Goal: Information Seeking & Learning: Check status

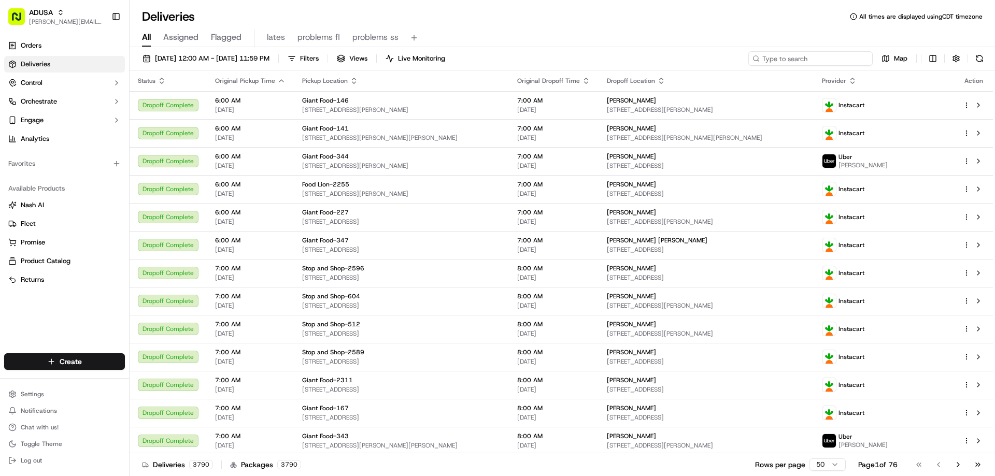
click at [800, 56] on input at bounding box center [810, 58] width 124 height 15
paste input "m714093306"
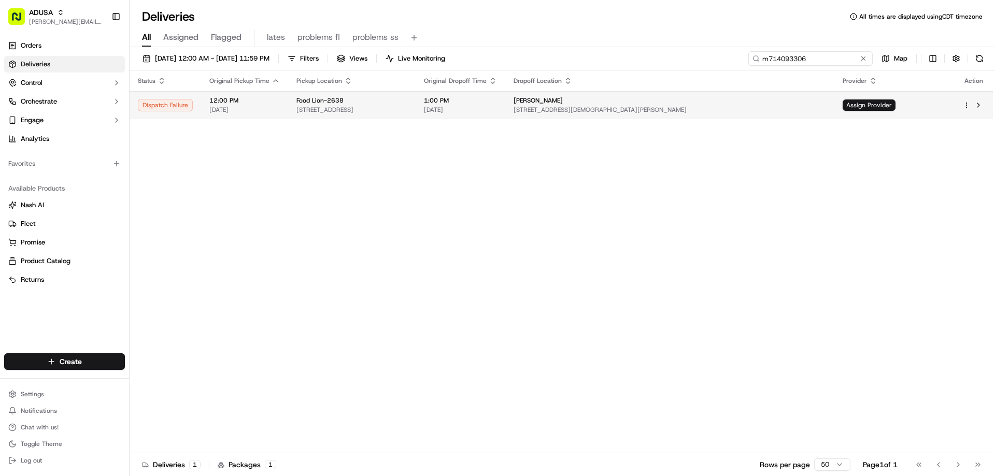
type input "m714093306"
click at [282, 104] on td "12:00 PM 09/19/2025" at bounding box center [244, 105] width 87 height 28
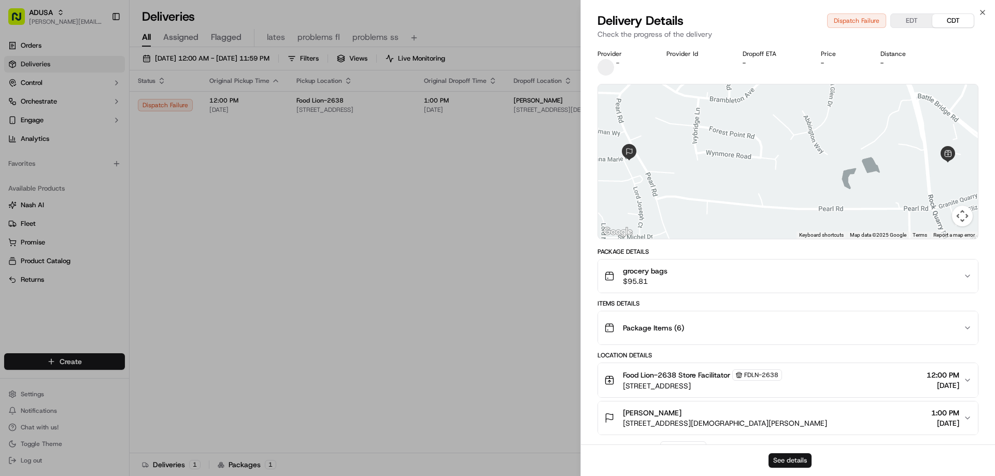
click at [778, 459] on button "See details" at bounding box center [789, 460] width 43 height 15
click at [978, 11] on icon "button" at bounding box center [982, 12] width 8 height 8
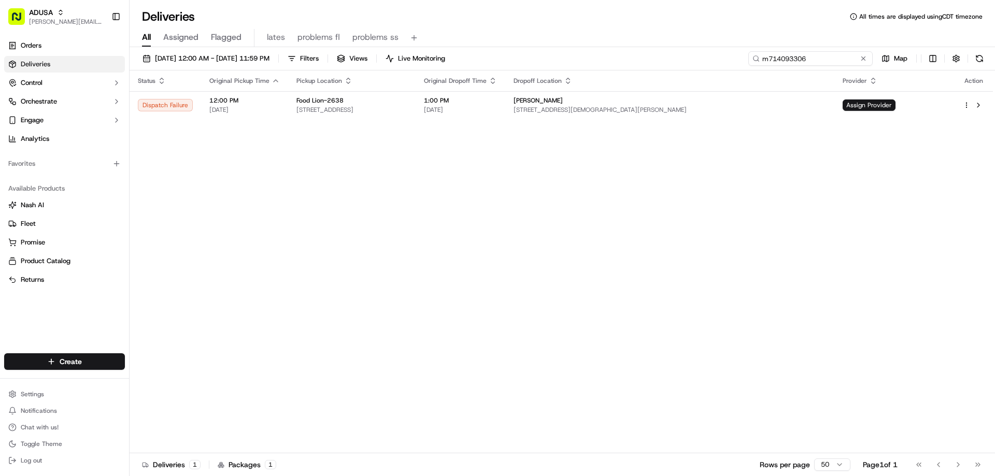
drag, startPoint x: 844, startPoint y: 60, endPoint x: 733, endPoint y: 71, distance: 111.5
click at [733, 71] on div "09/19/2025 12:00 AM - 09/19/2025 11:59 PM Filters Views Live Monitoring m714093…" at bounding box center [562, 262] width 865 height 431
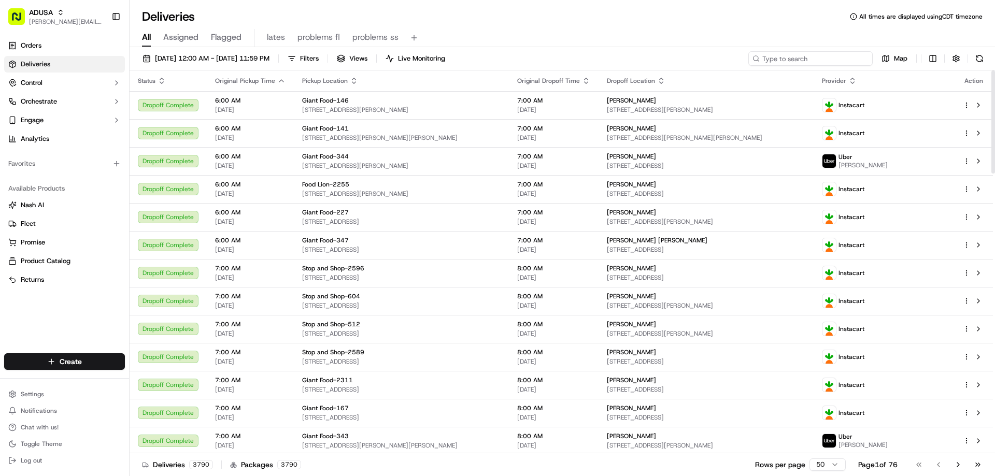
click at [823, 61] on input at bounding box center [810, 58] width 124 height 15
paste input "m715109068"
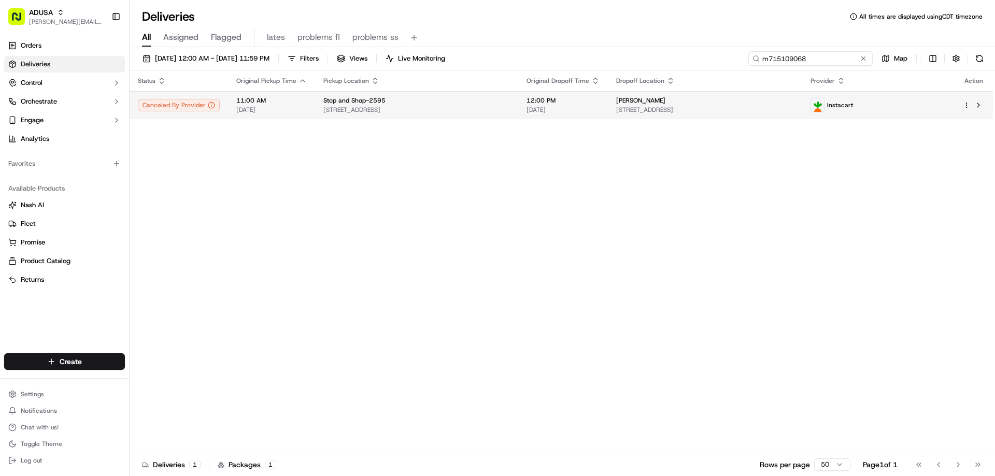
type input "m715109068"
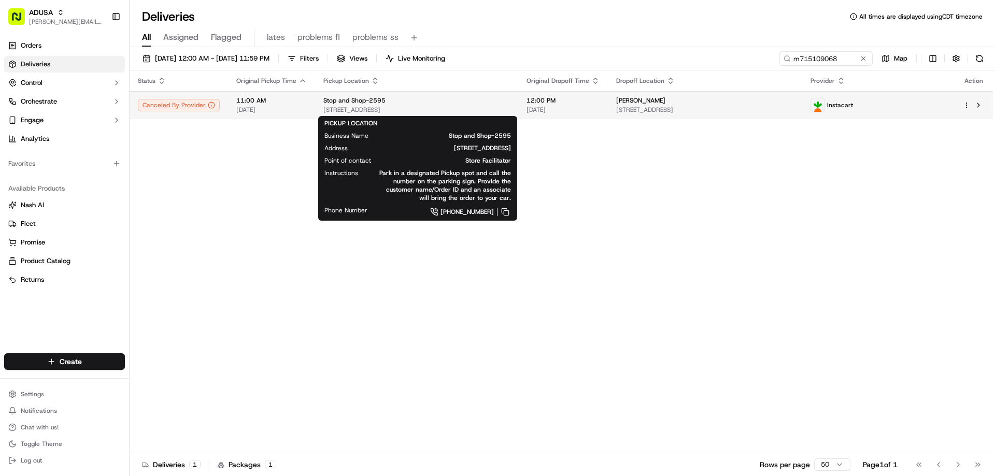
click at [460, 103] on div "Stop and Shop-2595" at bounding box center [416, 100] width 187 height 8
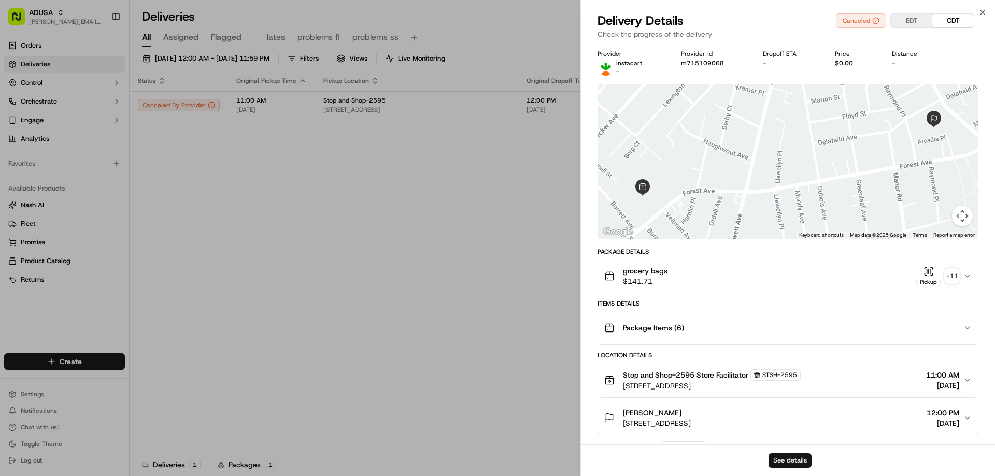
click at [799, 458] on button "See details" at bounding box center [789, 460] width 43 height 15
click at [982, 12] on icon "button" at bounding box center [982, 12] width 8 height 8
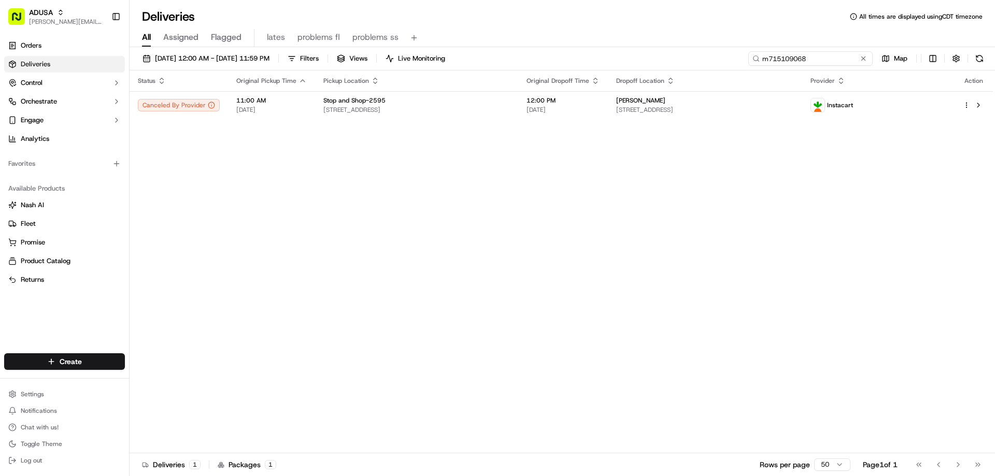
drag, startPoint x: 842, startPoint y: 60, endPoint x: 720, endPoint y: 69, distance: 123.1
click at [723, 69] on div "09/19/2025 12:00 AM - 09/19/2025 11:59 PM Filters Views Live Monitoring m715109…" at bounding box center [562, 60] width 865 height 19
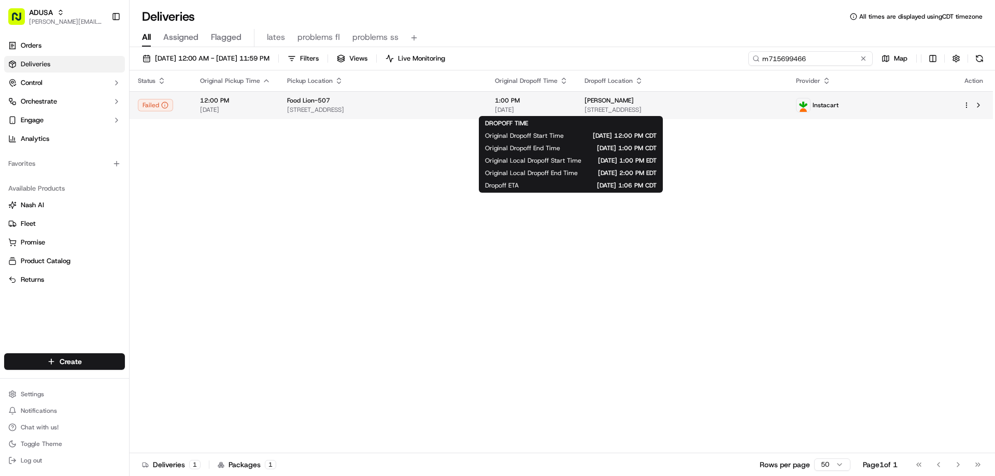
type input "m715699466"
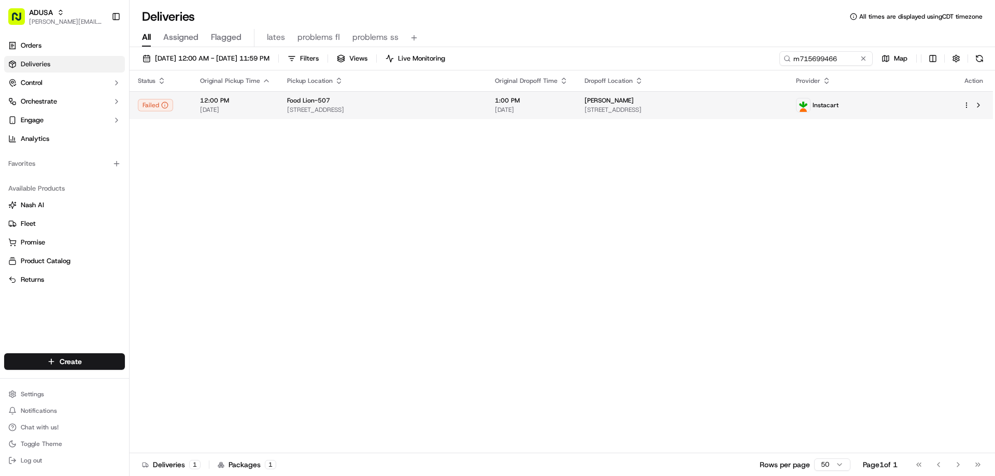
click at [568, 101] on span "1:00 PM" at bounding box center [531, 100] width 73 height 8
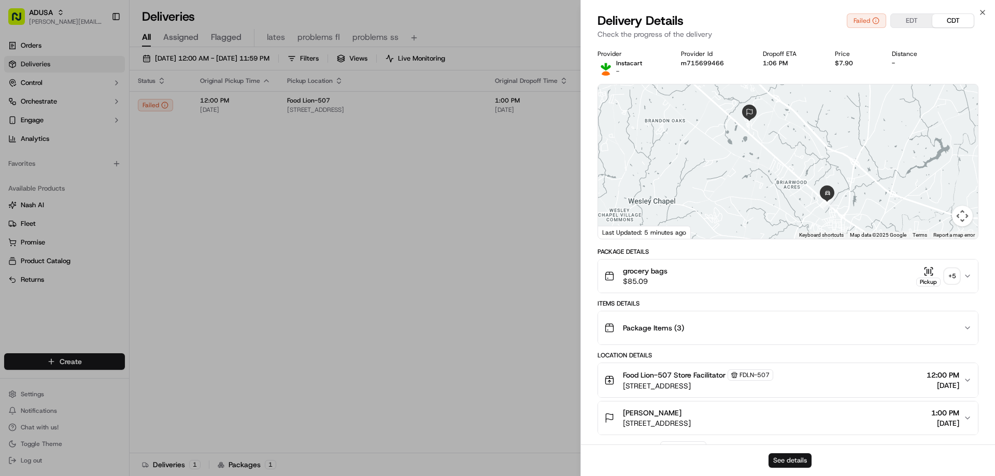
click at [803, 461] on button "See details" at bounding box center [789, 460] width 43 height 15
click at [983, 10] on icon "button" at bounding box center [982, 12] width 8 height 8
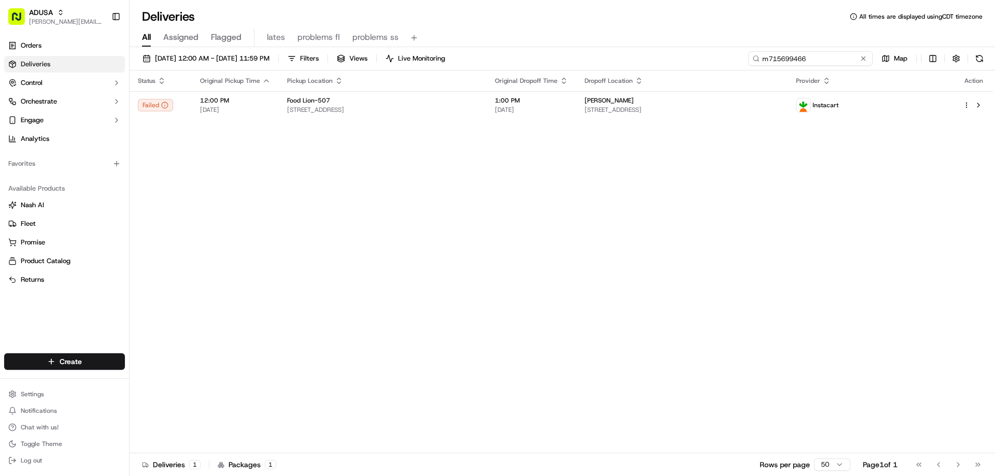
drag, startPoint x: 844, startPoint y: 59, endPoint x: 752, endPoint y: 67, distance: 92.1
click at [752, 67] on div "09/19/2025 12:00 AM - 09/19/2025 11:59 PM Filters Views Live Monitoring m715699…" at bounding box center [562, 60] width 865 height 19
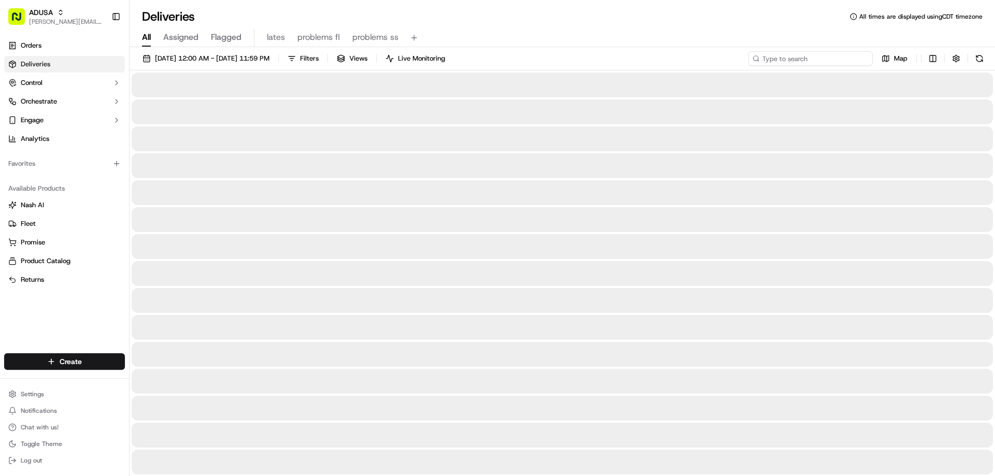
click at [795, 56] on input at bounding box center [810, 58] width 124 height 15
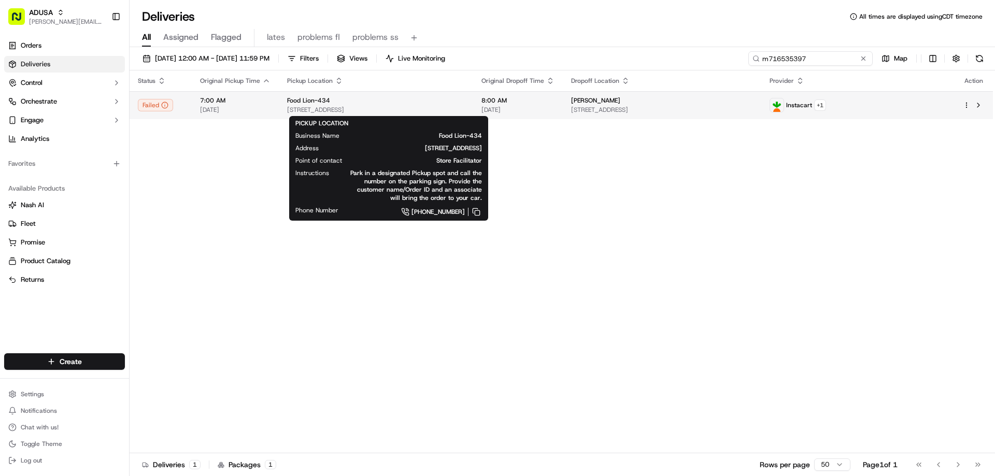
type input "m716535397"
click at [397, 105] on div "Food Lion-434 1338 N Main St, Fuquay-Varina, NC 27526, US" at bounding box center [376, 105] width 178 height 18
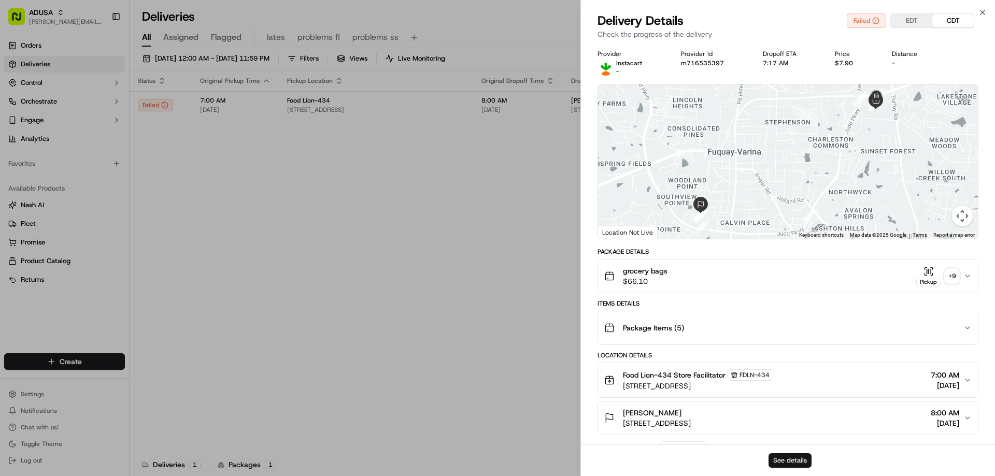
click at [784, 457] on button "See details" at bounding box center [789, 460] width 43 height 15
click at [981, 11] on icon "button" at bounding box center [982, 12] width 4 height 4
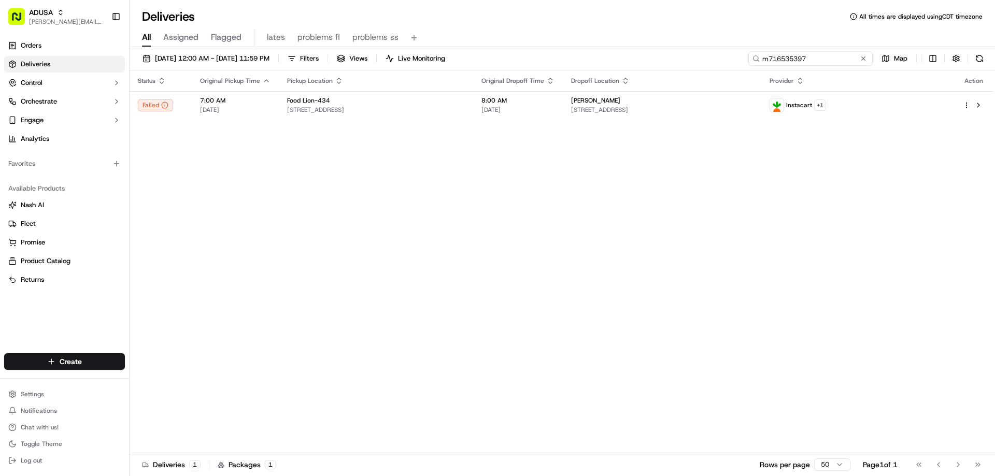
drag, startPoint x: 845, startPoint y: 54, endPoint x: 650, endPoint y: 23, distance: 197.7
click at [663, 47] on div "09/19/2025 12:00 AM - 09/19/2025 11:59 PM Filters Views Live Monitoring m716535…" at bounding box center [562, 262] width 865 height 431
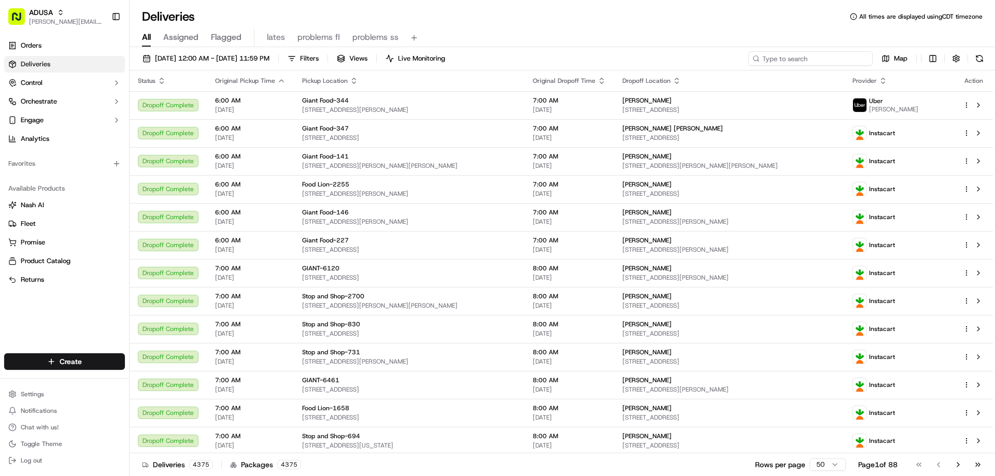
click at [772, 56] on input at bounding box center [810, 58] width 124 height 15
type input "m710768237"
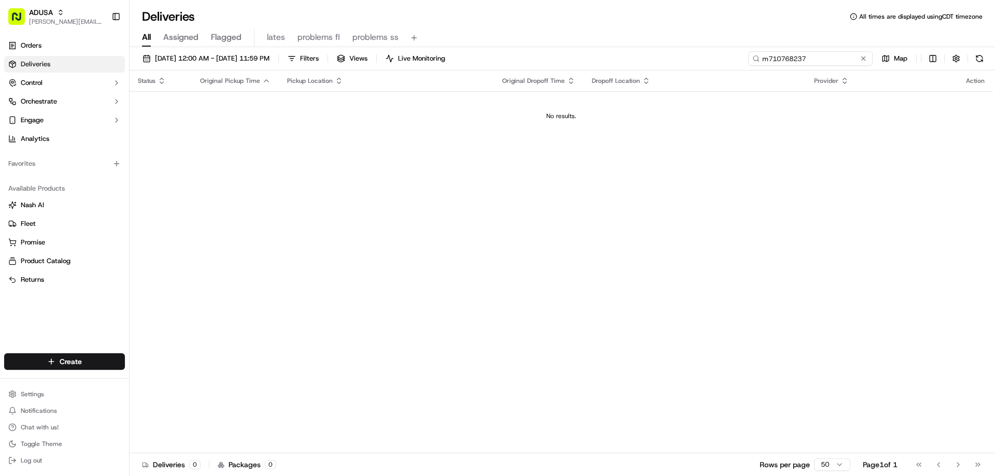
drag, startPoint x: 811, startPoint y: 55, endPoint x: 719, endPoint y: 63, distance: 93.1
click at [719, 63] on div "09/19/2025 12:00 AM - 09/19/2025 11:59 PM Filters Views Live Monitoring m710768…" at bounding box center [562, 60] width 865 height 19
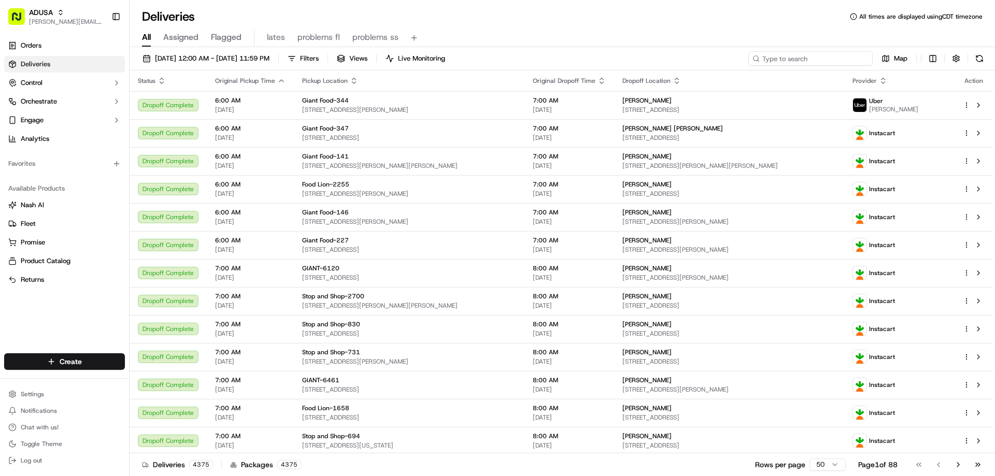
click at [805, 59] on input at bounding box center [810, 58] width 124 height 15
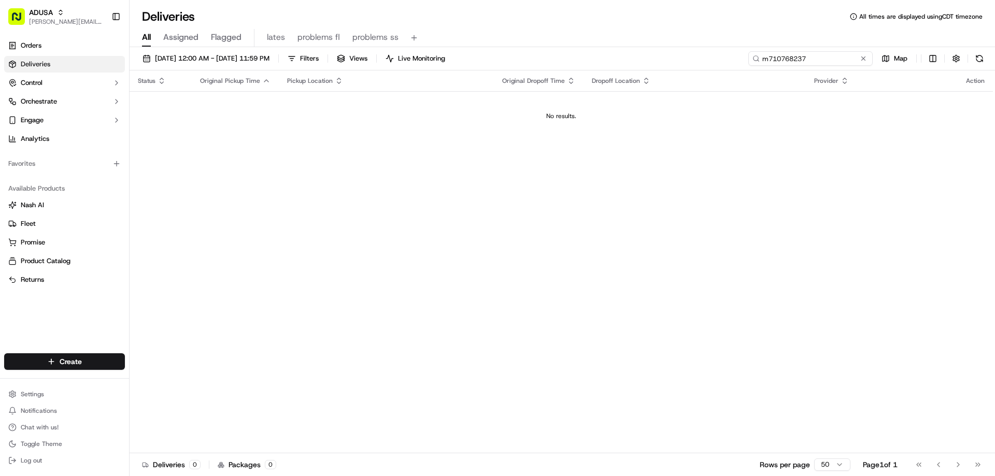
type input "m710768237"
drag, startPoint x: 847, startPoint y: 60, endPoint x: 680, endPoint y: 50, distance: 166.6
click at [685, 53] on div "09/19/2025 12:00 AM - 09/19/2025 11:59 PM Filters Views Live Monitoring m710768…" at bounding box center [562, 60] width 865 height 19
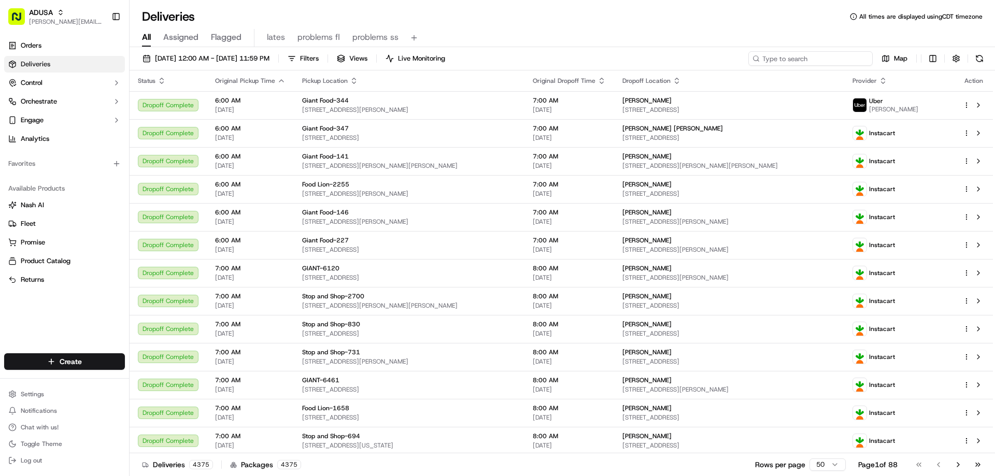
click at [813, 60] on input at bounding box center [810, 58] width 124 height 15
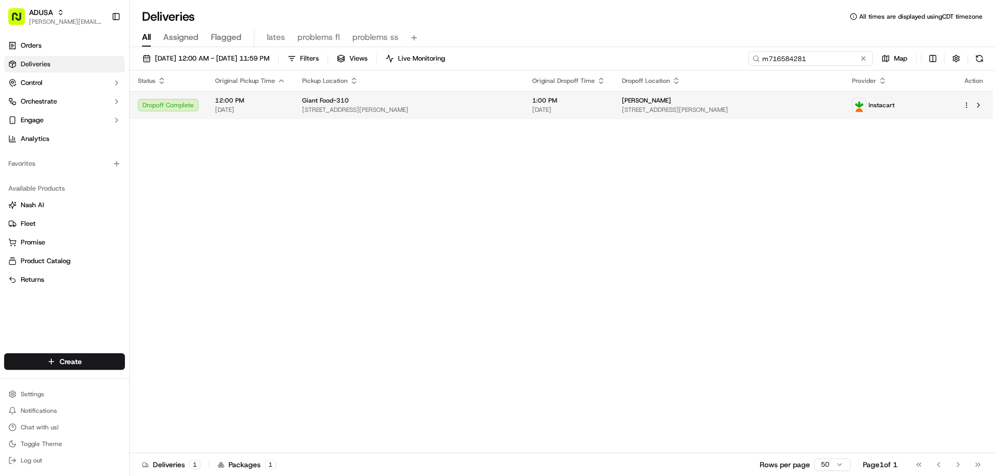
type input "m716584281"
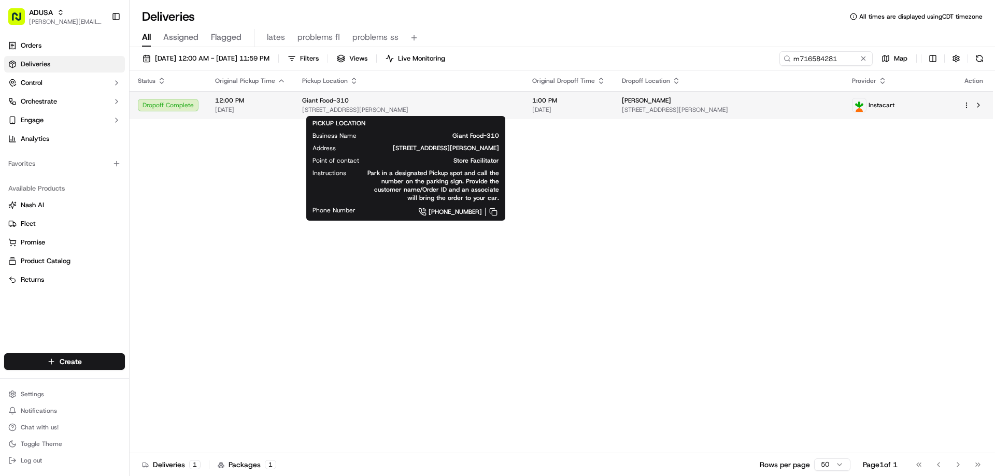
click at [397, 104] on div "Giant Food-310" at bounding box center [408, 100] width 213 height 8
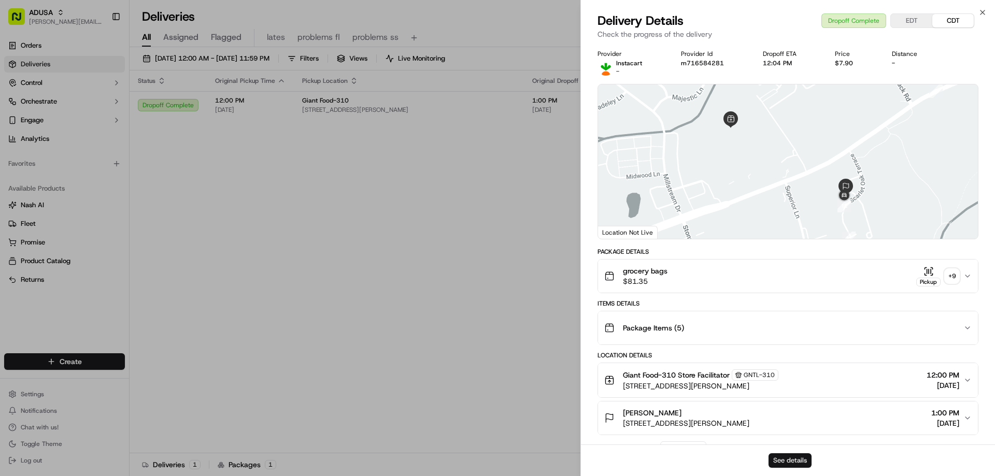
click at [783, 457] on button "See details" at bounding box center [789, 460] width 43 height 15
click at [983, 11] on icon "button" at bounding box center [982, 12] width 8 height 8
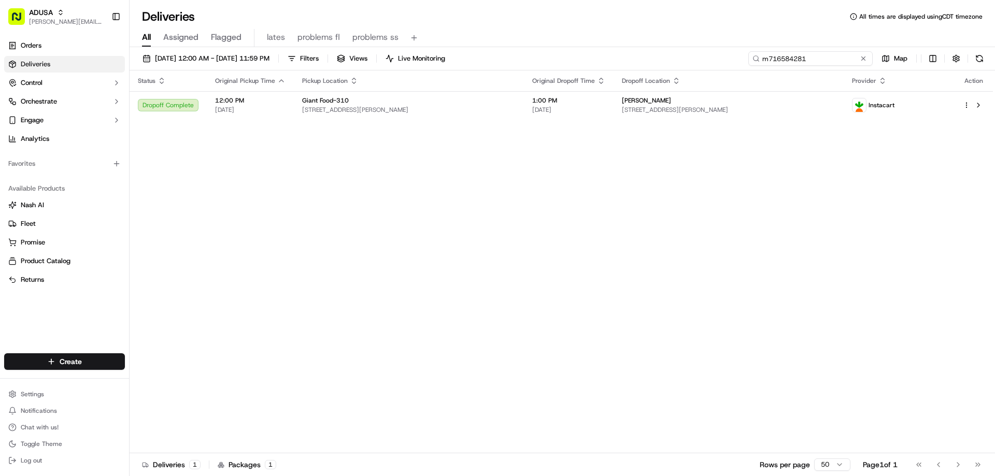
drag, startPoint x: 843, startPoint y: 59, endPoint x: 743, endPoint y: 63, distance: 100.6
click at [743, 63] on div "09/19/2025 12:00 AM - 09/19/2025 11:59 PM Filters Views Live Monitoring m716584…" at bounding box center [562, 60] width 865 height 19
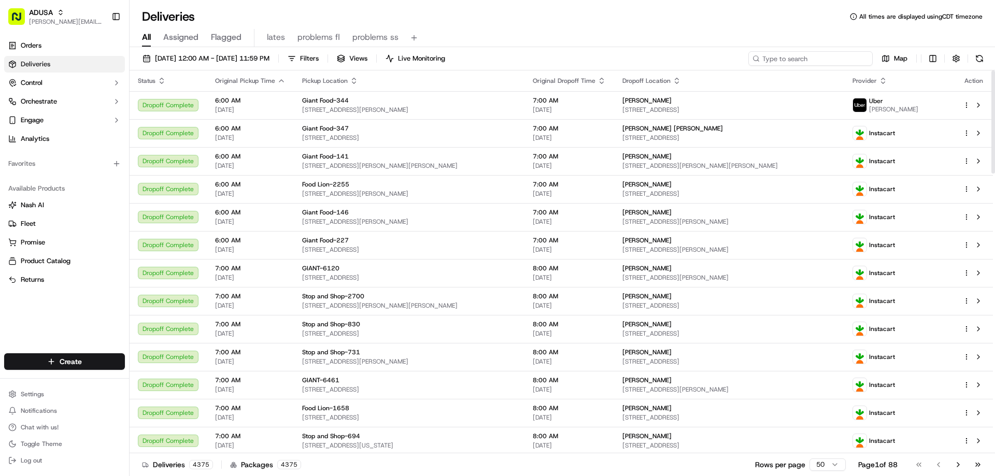
click at [823, 60] on input at bounding box center [810, 58] width 124 height 15
paste input "m716290562"
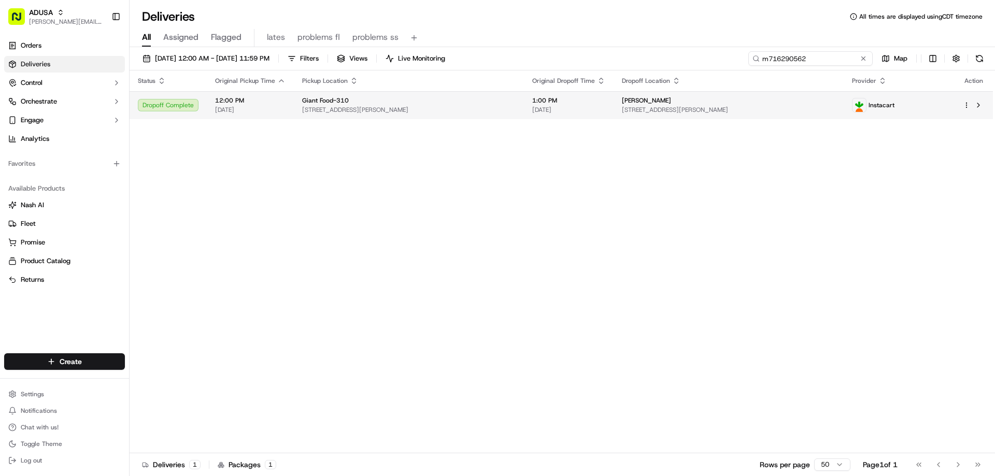
type input "m716290562"
click at [226, 98] on span "12:00 PM" at bounding box center [250, 100] width 70 height 8
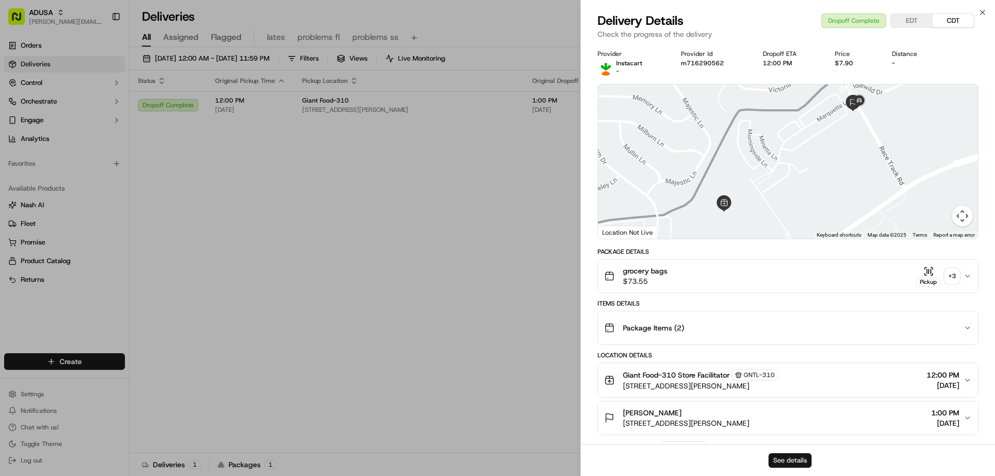
click at [799, 456] on button "See details" at bounding box center [789, 460] width 43 height 15
click at [982, 11] on icon "button" at bounding box center [982, 12] width 8 height 8
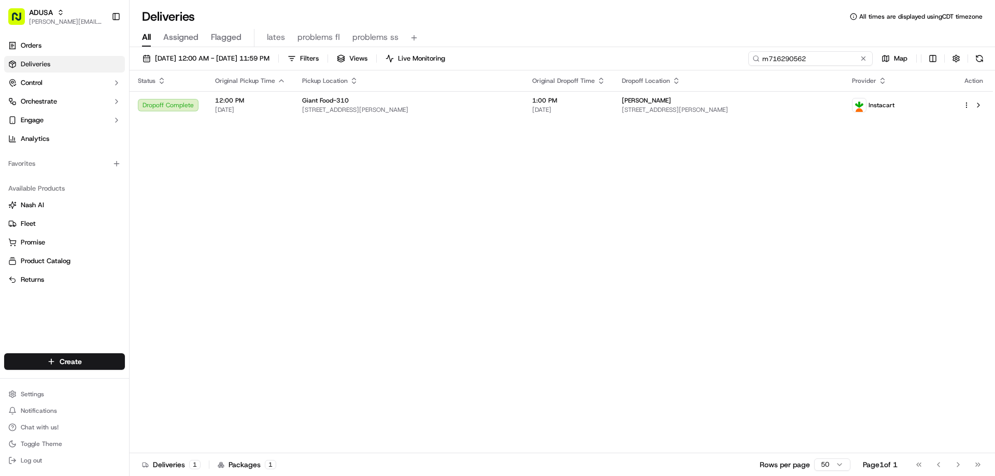
drag, startPoint x: 839, startPoint y: 56, endPoint x: 705, endPoint y: 59, distance: 134.7
click at [705, 59] on div "09/19/2025 12:00 AM - 09/19/2025 11:59 PM Filters Views Live Monitoring m716290…" at bounding box center [562, 60] width 865 height 19
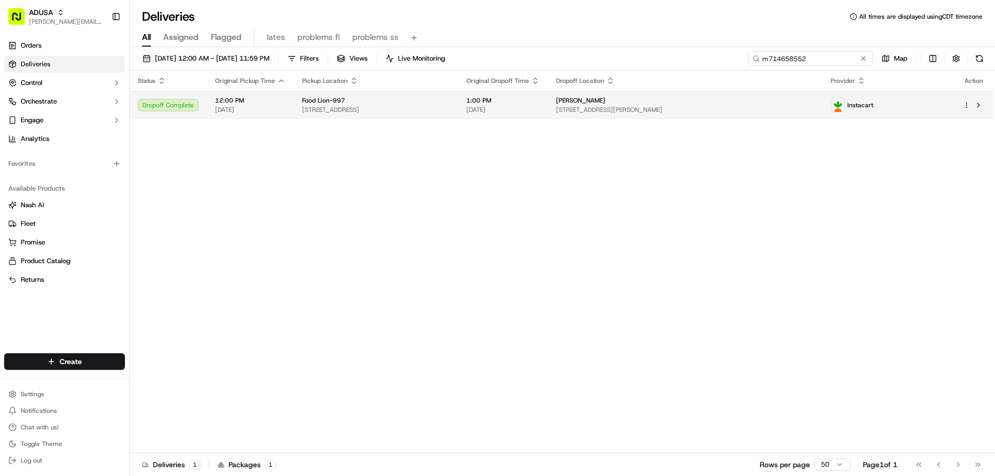
type input "m714658552"
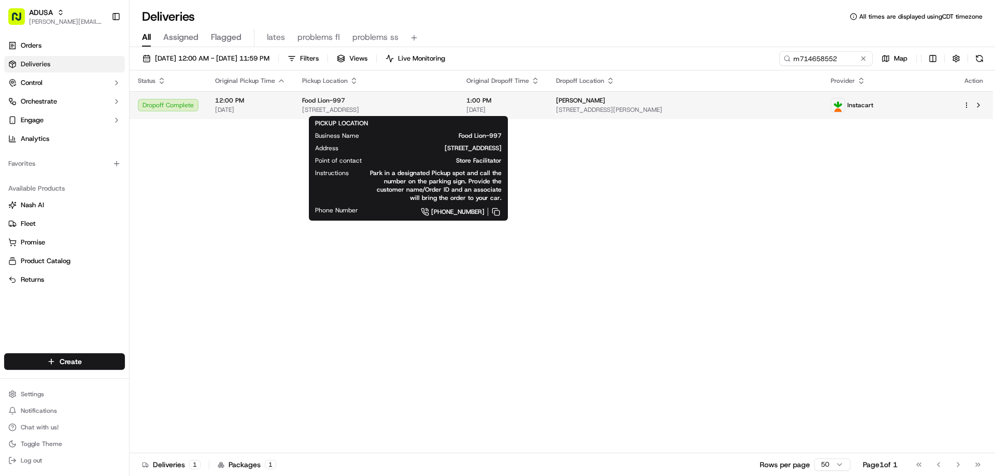
click at [443, 104] on div "Food Lion-997" at bounding box center [376, 100] width 148 height 8
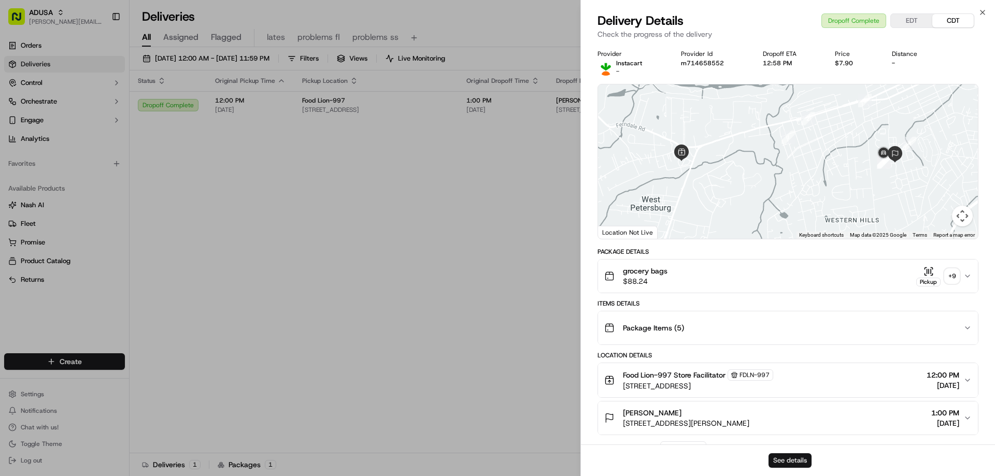
click at [808, 463] on button "See details" at bounding box center [789, 460] width 43 height 15
click at [981, 11] on icon "button" at bounding box center [982, 12] width 4 height 4
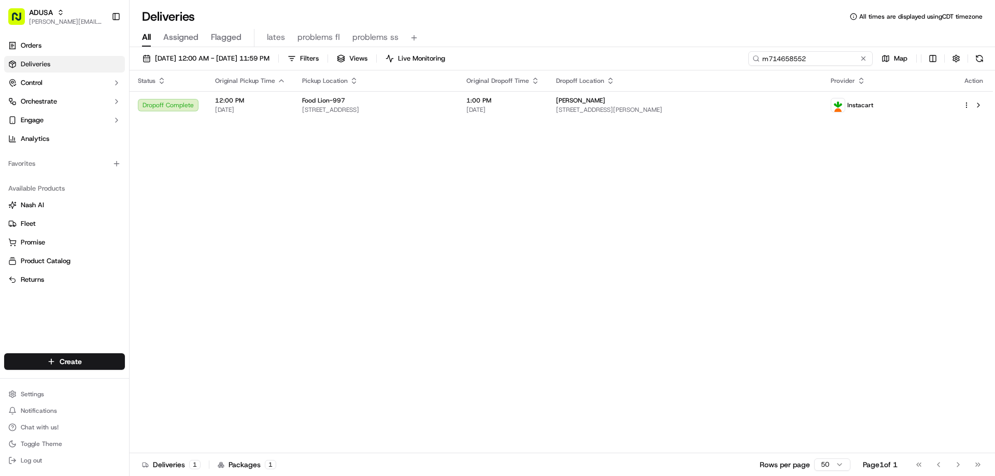
click at [828, 54] on input "m714658552" at bounding box center [810, 58] width 124 height 15
drag, startPoint x: 828, startPoint y: 55, endPoint x: 675, endPoint y: 57, distance: 152.8
click at [725, 66] on div "09/19/2025 12:00 AM - 09/19/2025 11:59 PM Filters Views Live Monitoring m714658…" at bounding box center [562, 60] width 865 height 19
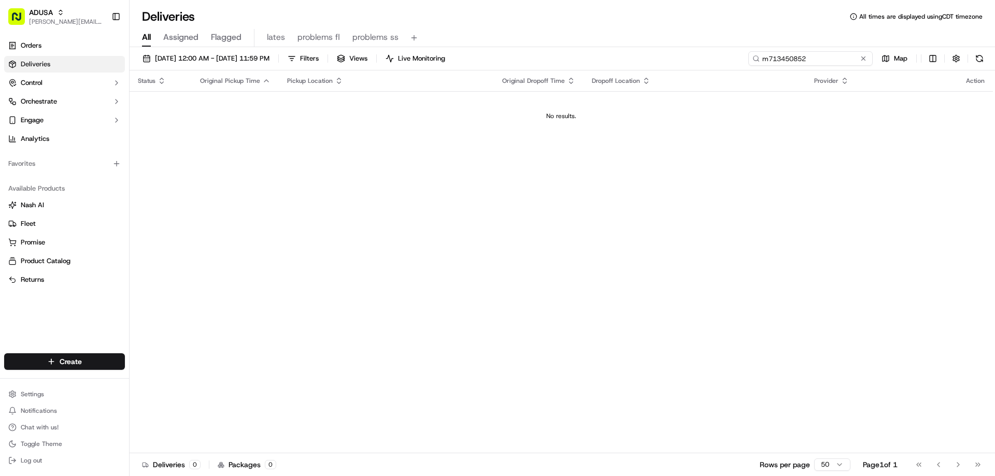
type input "m713450852"
drag, startPoint x: 812, startPoint y: 60, endPoint x: 729, endPoint y: 67, distance: 82.7
click at [729, 67] on div "09/19/2025 12:00 AM - 09/19/2025 11:59 PM Filters Views Live Monitoring m713450…" at bounding box center [562, 60] width 865 height 19
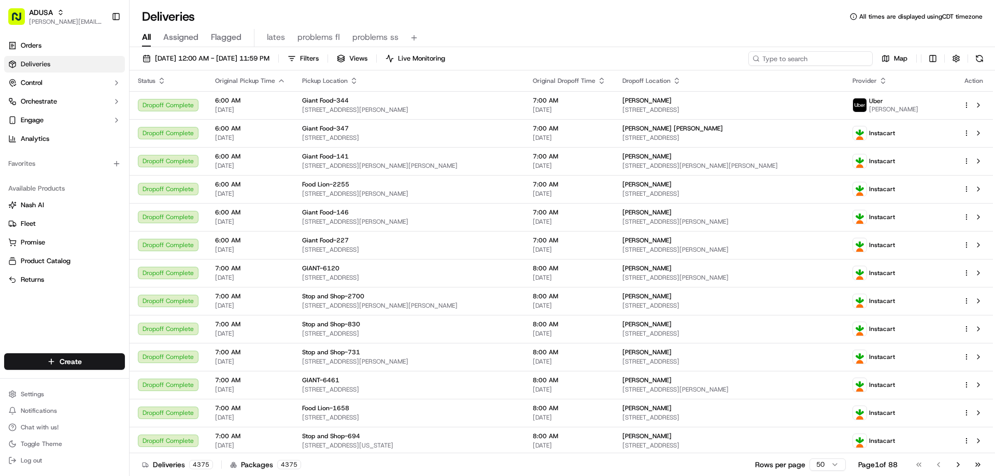
click at [775, 54] on input at bounding box center [810, 58] width 124 height 15
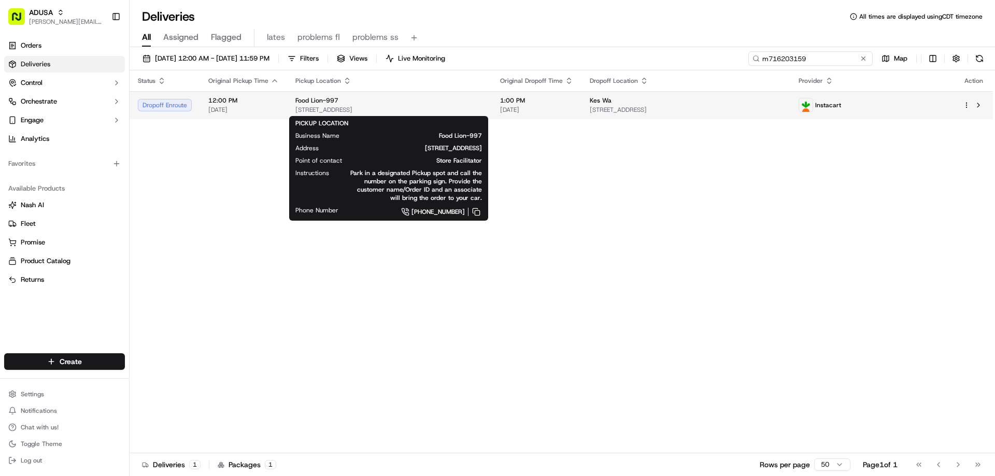
type input "m716203159"
click at [311, 101] on span "Food Lion-997" at bounding box center [316, 100] width 43 height 8
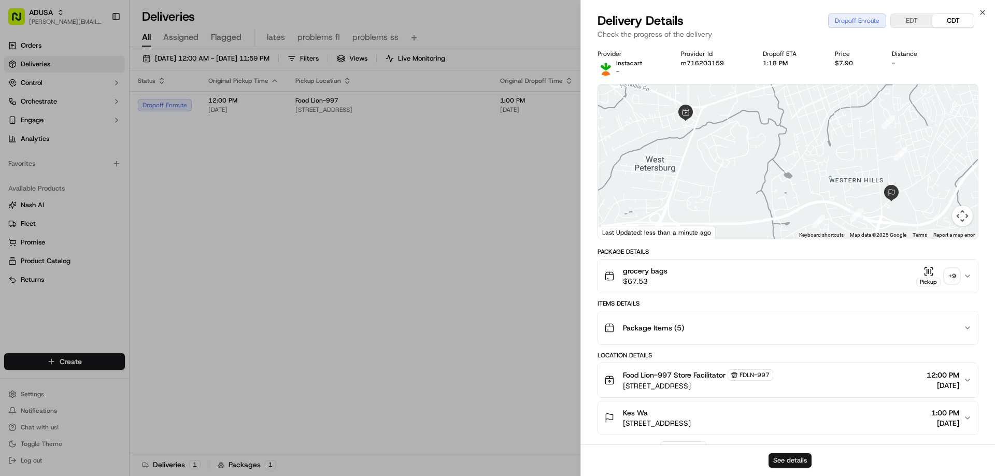
click at [805, 464] on button "See details" at bounding box center [789, 460] width 43 height 15
click at [982, 9] on icon "button" at bounding box center [982, 12] width 8 height 8
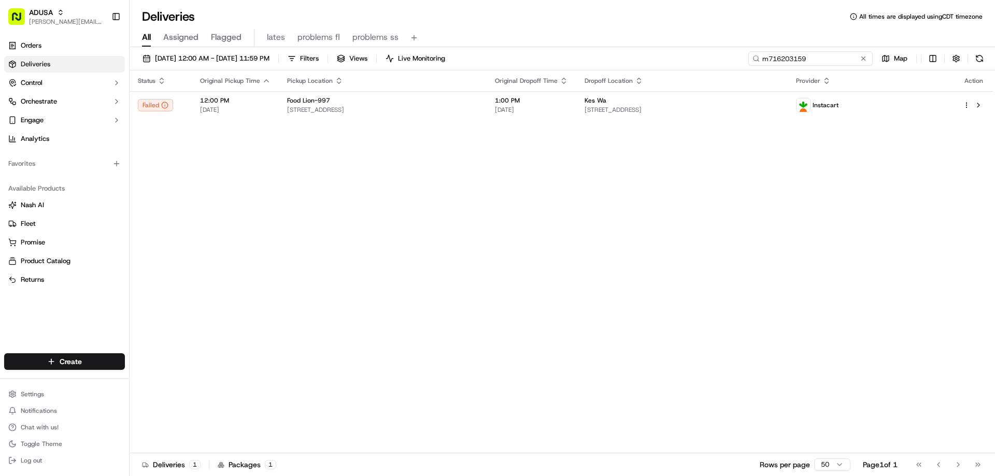
drag, startPoint x: 843, startPoint y: 59, endPoint x: 632, endPoint y: 47, distance: 211.7
click at [729, 47] on div "09/19/2025 12:00 AM - 09/19/2025 11:59 PM Filters Views Live Monitoring m716203…" at bounding box center [562, 262] width 865 height 431
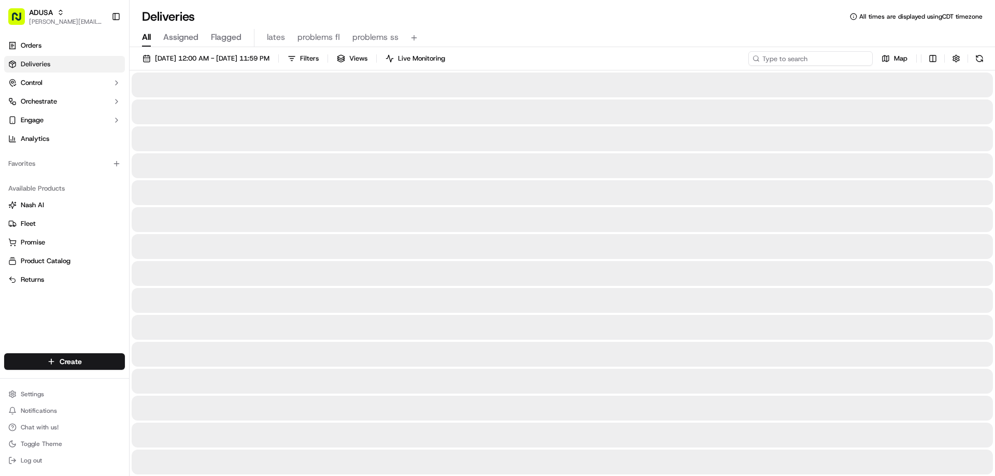
type input "m713450852"
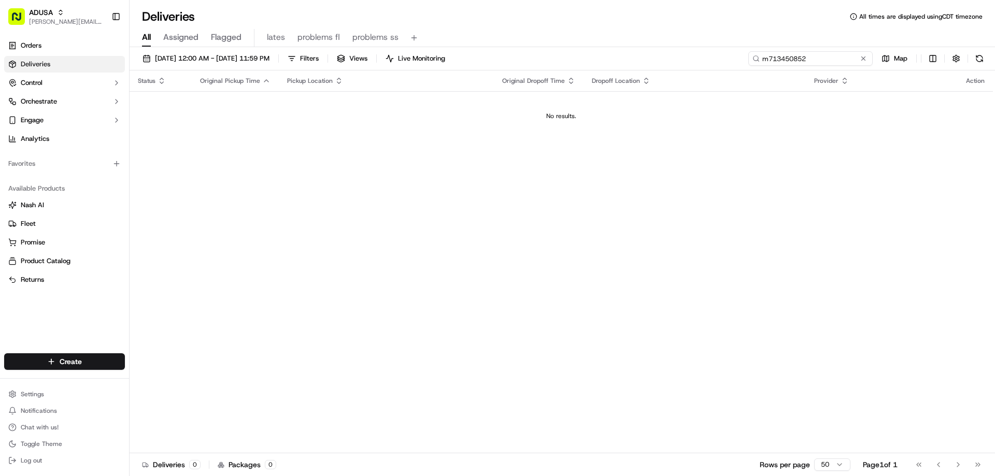
drag, startPoint x: 816, startPoint y: 56, endPoint x: 715, endPoint y: 56, distance: 101.0
click at [715, 56] on div "09/19/2025 12:00 AM - 09/19/2025 11:59 PM Filters Views Live Monitoring m713450…" at bounding box center [562, 60] width 865 height 19
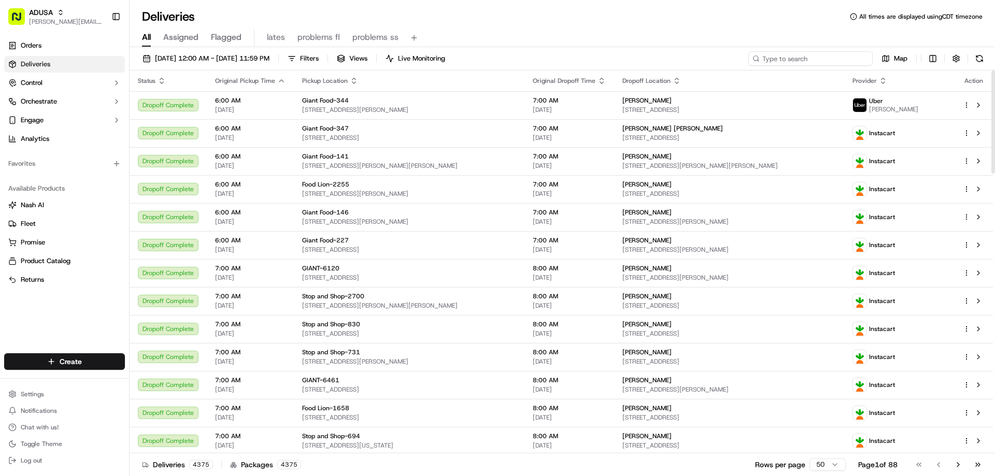
click at [782, 60] on input at bounding box center [810, 58] width 124 height 15
paste input "m600855195"
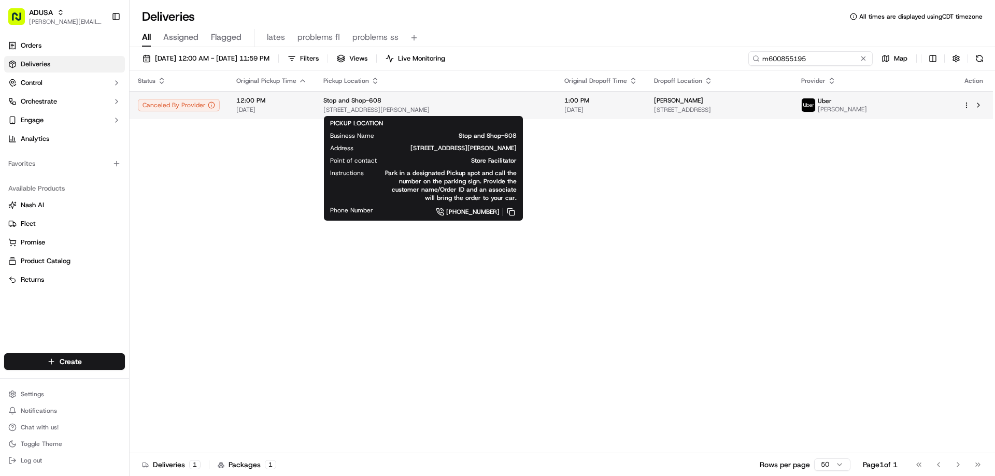
type input "m600855195"
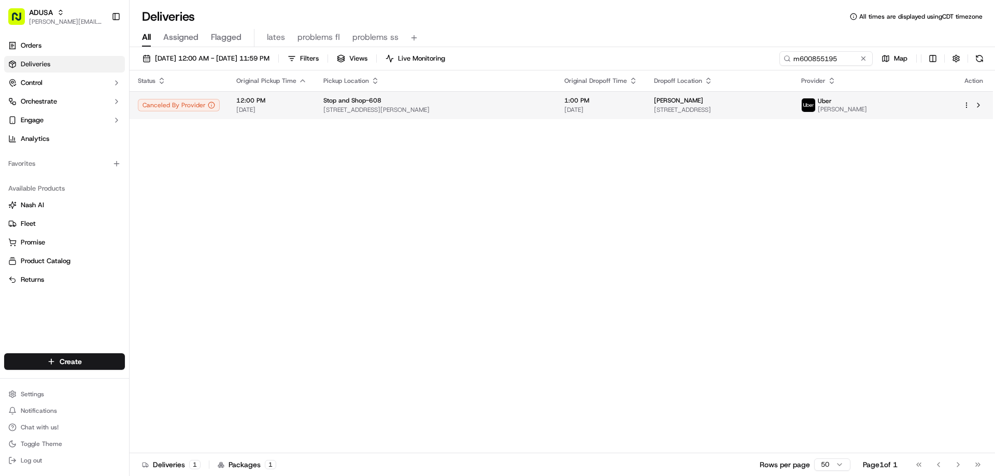
click at [340, 103] on span "Stop and Shop-608" at bounding box center [352, 100] width 58 height 8
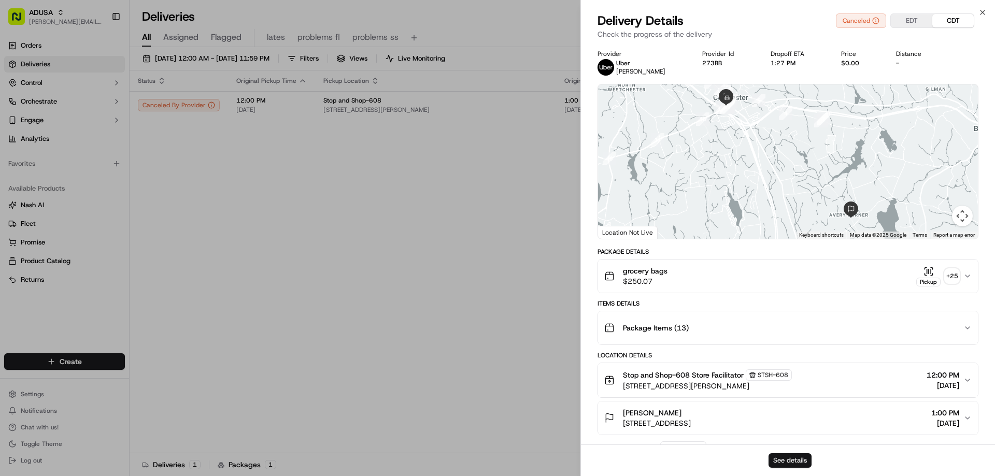
click at [793, 464] on button "See details" at bounding box center [789, 460] width 43 height 15
click at [983, 11] on icon "button" at bounding box center [982, 12] width 4 height 4
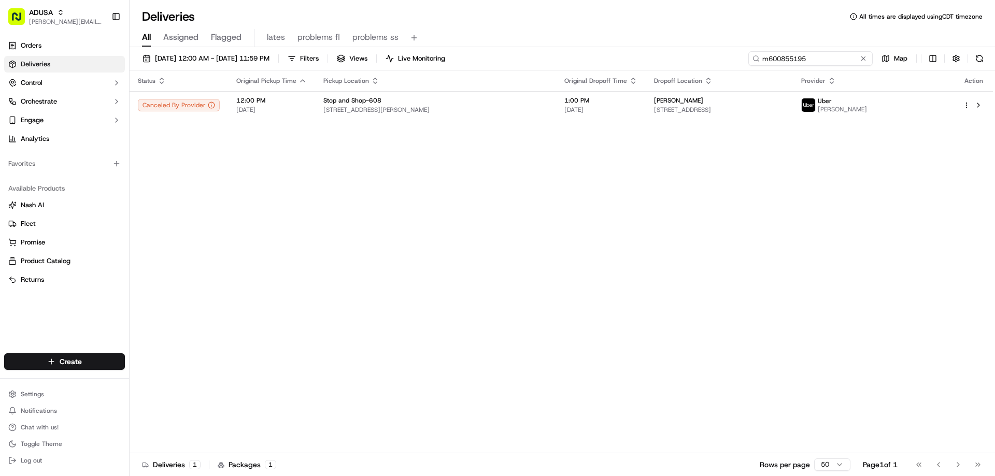
drag, startPoint x: 846, startPoint y: 55, endPoint x: 678, endPoint y: 65, distance: 168.1
click at [678, 65] on div "09/19/2025 12:00 AM - 09/19/2025 11:59 PM Filters Views Live Monitoring m600855…" at bounding box center [562, 60] width 865 height 19
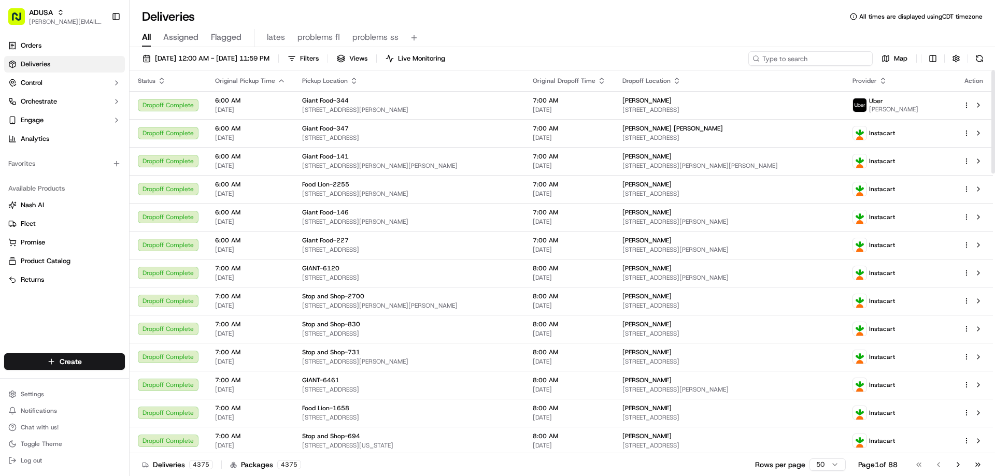
click at [804, 61] on input at bounding box center [810, 58] width 124 height 15
paste input "m600855195"
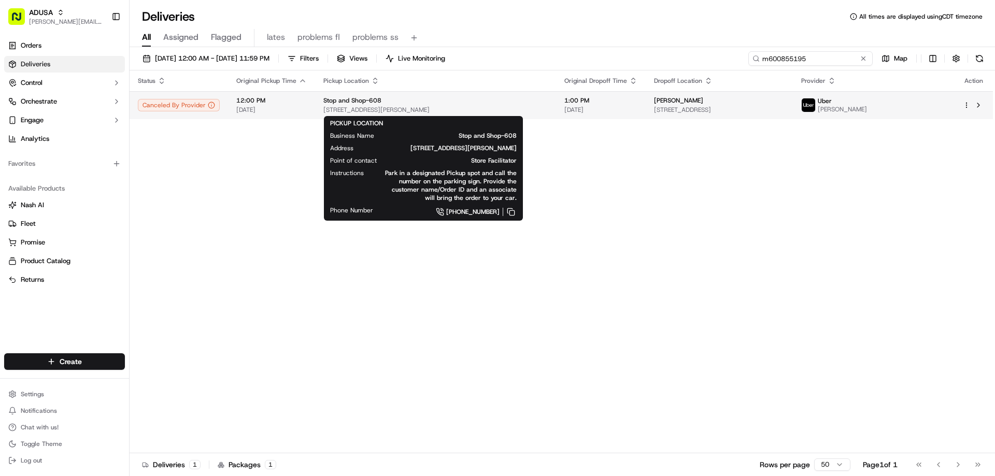
type input "m600855195"
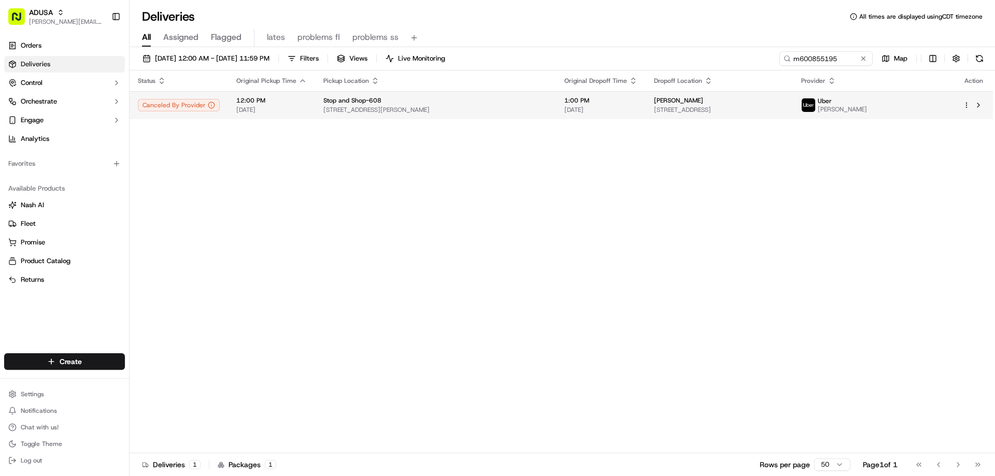
click at [374, 99] on span "Stop and Shop-608" at bounding box center [352, 100] width 58 height 8
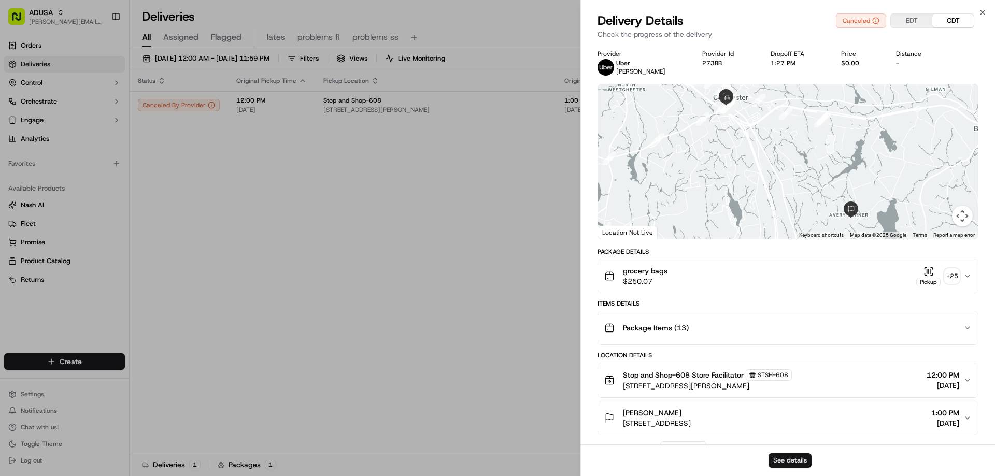
click at [775, 462] on button "See details" at bounding box center [789, 460] width 43 height 15
click at [981, 11] on icon "button" at bounding box center [982, 12] width 8 height 8
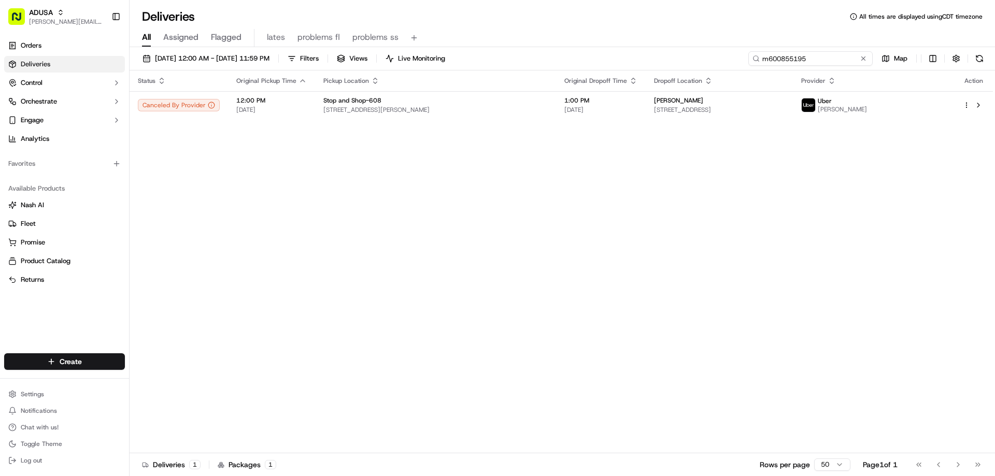
drag, startPoint x: 844, startPoint y: 59, endPoint x: 750, endPoint y: 59, distance: 93.8
click at [750, 59] on input "m600855195" at bounding box center [810, 58] width 124 height 15
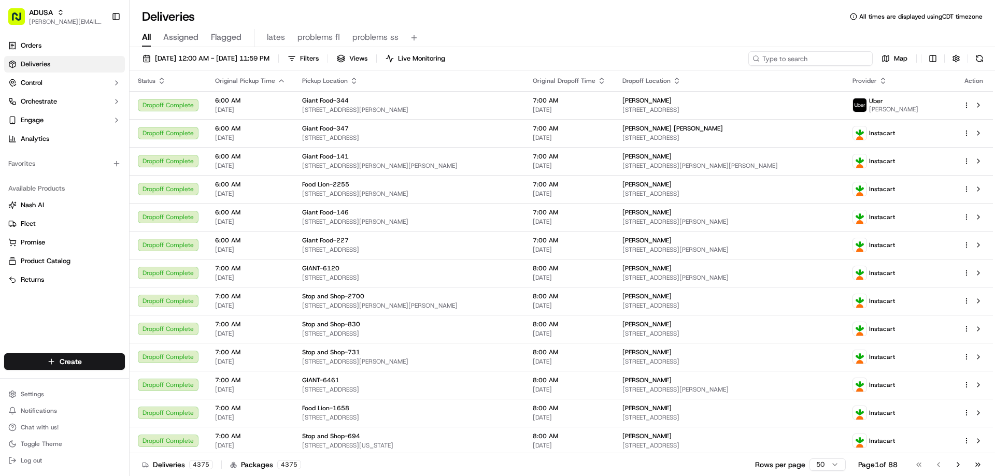
click at [804, 59] on input at bounding box center [810, 58] width 124 height 15
paste input "m715136261"
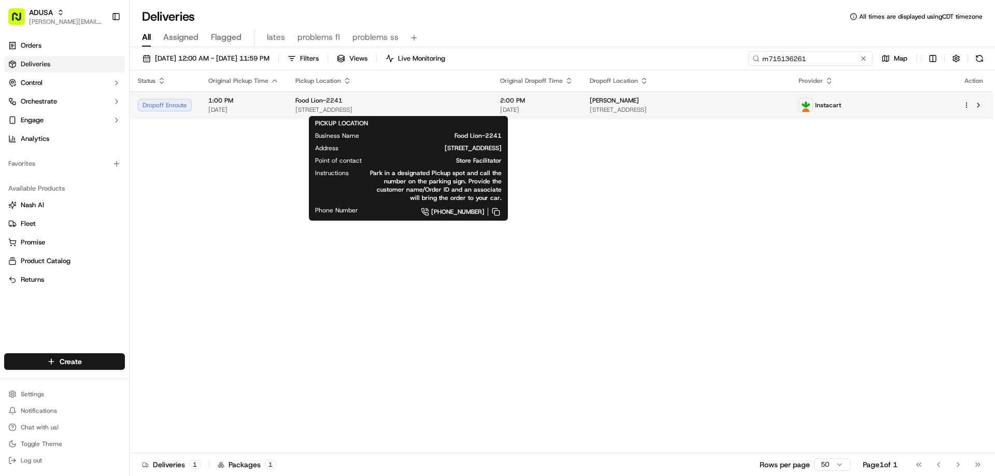
type input "m715136261"
click at [383, 101] on div "Food Lion-2241" at bounding box center [389, 100] width 188 height 8
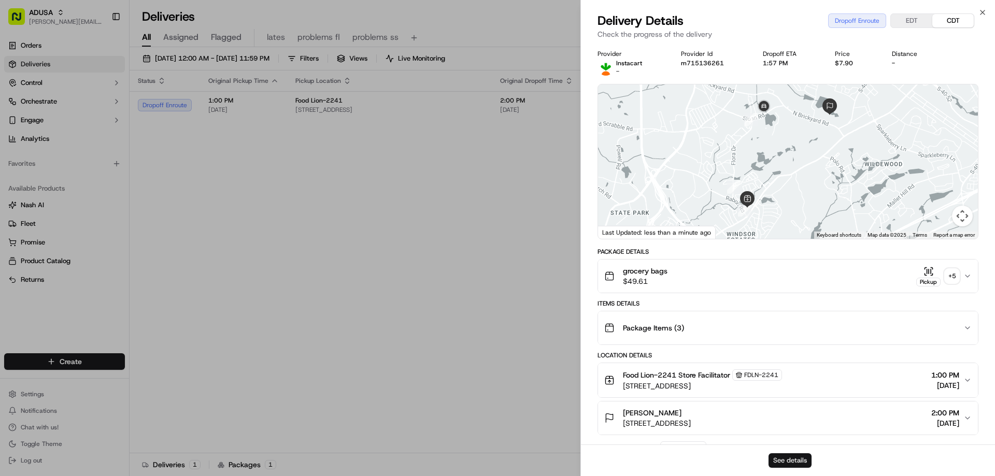
click at [786, 462] on button "See details" at bounding box center [789, 460] width 43 height 15
click at [982, 9] on icon "button" at bounding box center [982, 12] width 8 height 8
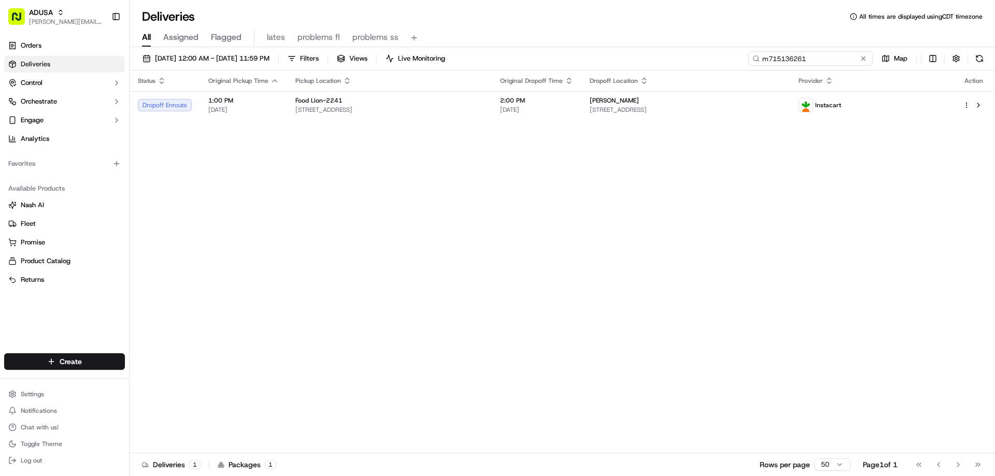
drag, startPoint x: 849, startPoint y: 58, endPoint x: 635, endPoint y: 40, distance: 214.7
click at [691, 65] on div "09/19/2025 12:00 AM - 09/19/2025 11:59 PM Filters Views Live Monitoring m715136…" at bounding box center [562, 60] width 865 height 19
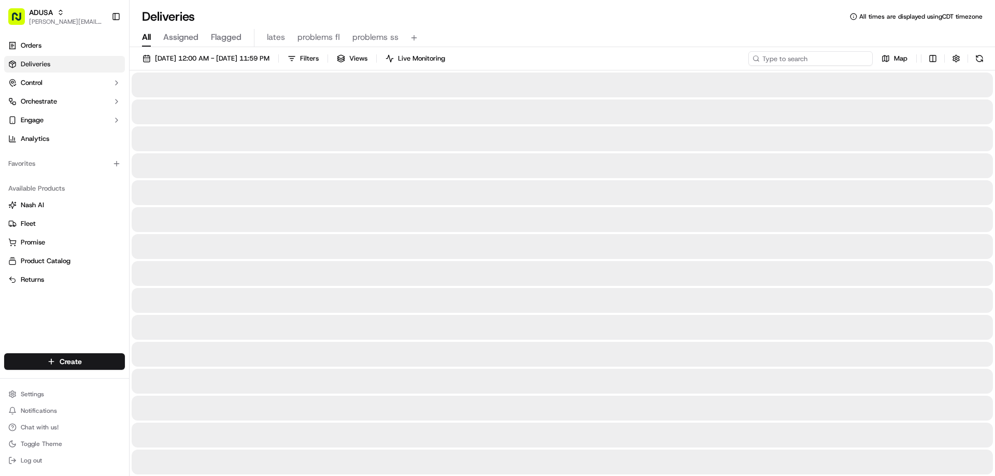
type input "m716203159"
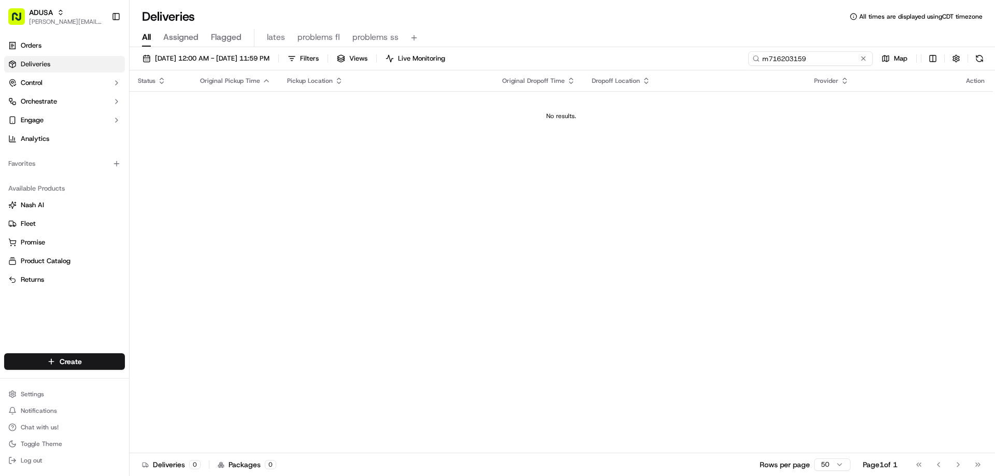
drag, startPoint x: 815, startPoint y: 58, endPoint x: 707, endPoint y: 53, distance: 108.4
click at [748, 65] on div "m716203159" at bounding box center [810, 58] width 124 height 15
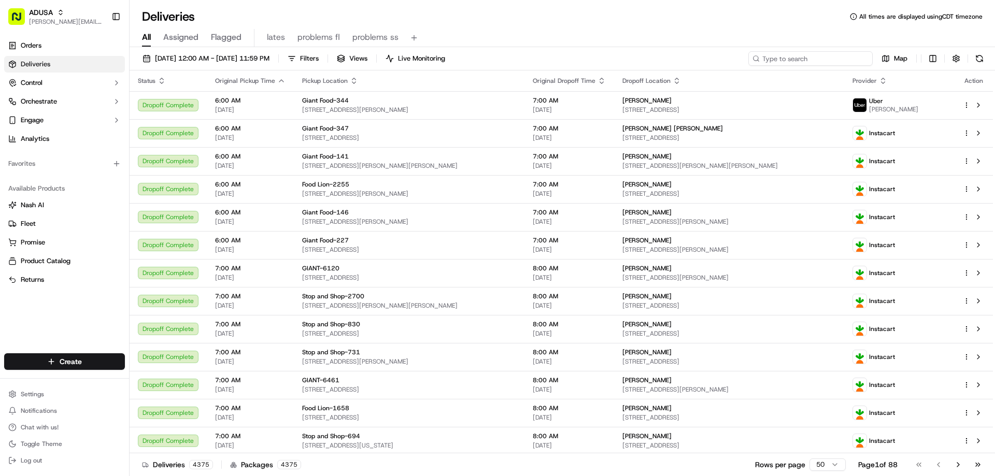
click at [794, 58] on input at bounding box center [810, 58] width 124 height 15
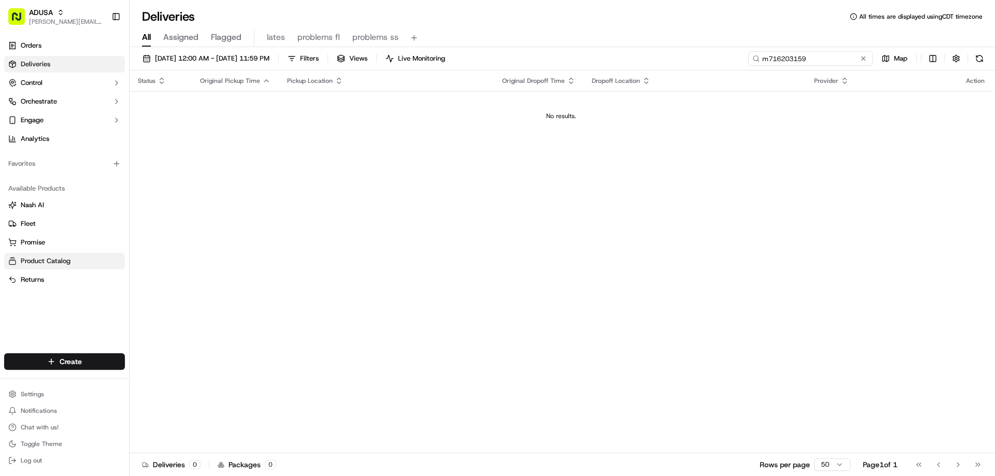
type input "m716203159"
drag, startPoint x: 839, startPoint y: 59, endPoint x: 700, endPoint y: 63, distance: 138.9
click at [700, 63] on div "09/19/2025 12:00 AM - 09/19/2025 11:59 PM Filters Views Live Monitoring m716203…" at bounding box center [562, 60] width 865 height 19
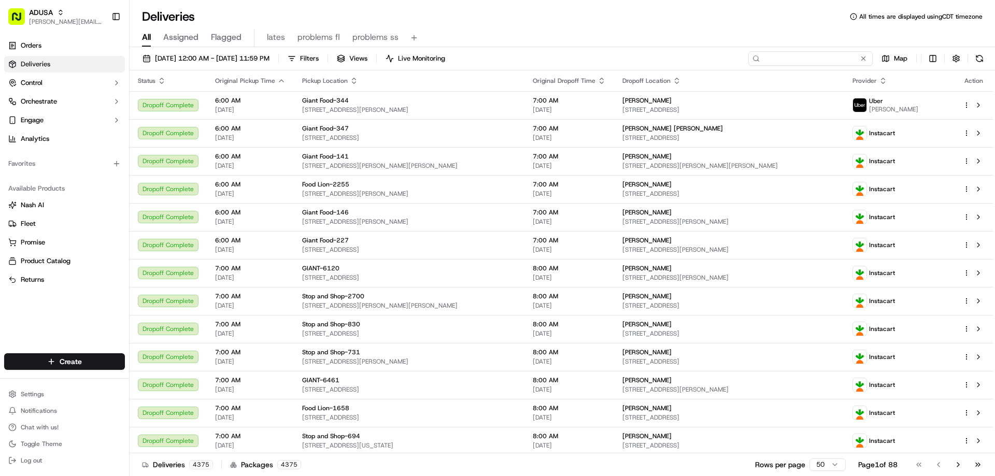
click at [792, 63] on input at bounding box center [810, 58] width 124 height 15
paste input "m716203159"
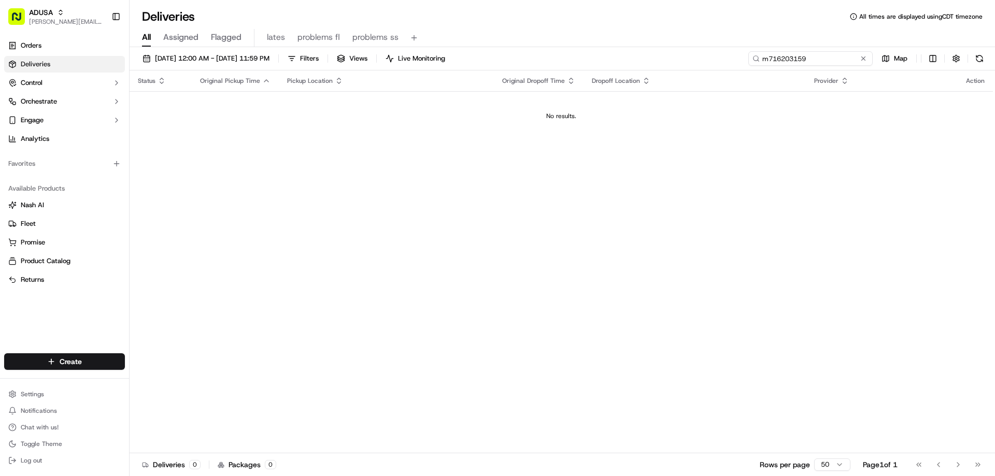
type input "m716203159"
click at [183, 58] on span "09/16/2025 12:00 AM - 09/17/2025 11:59 PM" at bounding box center [212, 58] width 114 height 9
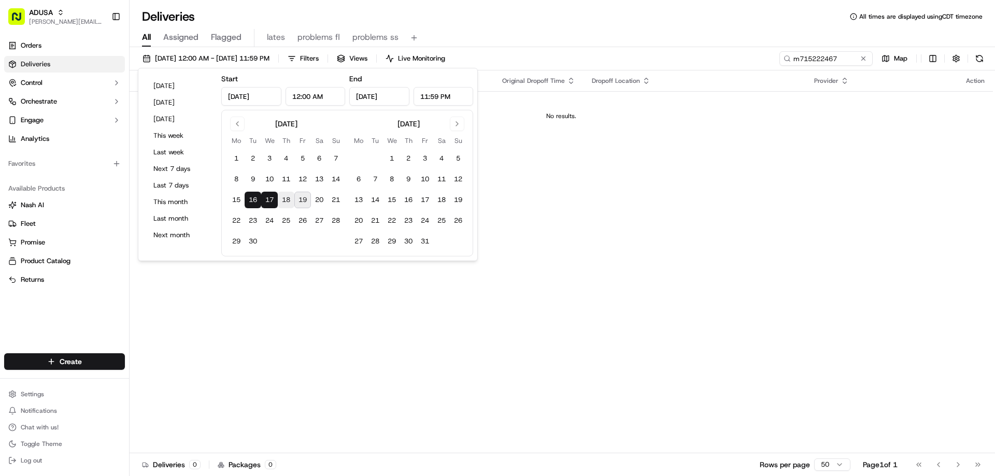
click at [286, 198] on button "18" at bounding box center [286, 200] width 17 height 17
type input "Sep 18, 2025"
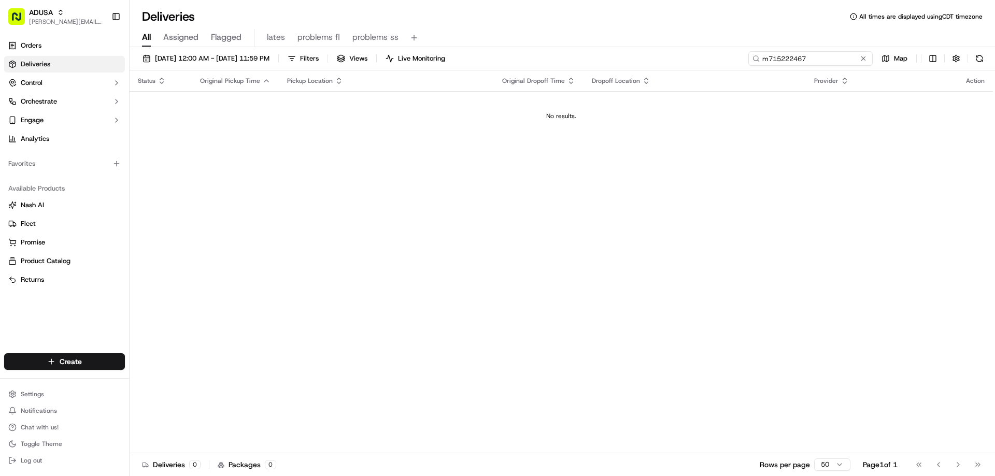
drag, startPoint x: 843, startPoint y: 56, endPoint x: 721, endPoint y: 72, distance: 123.3
click at [724, 73] on div "09/18/2025 12:00 AM - 09/18/2025 11:59 PM Filters Views Live Monitoring m715222…" at bounding box center [562, 262] width 865 height 431
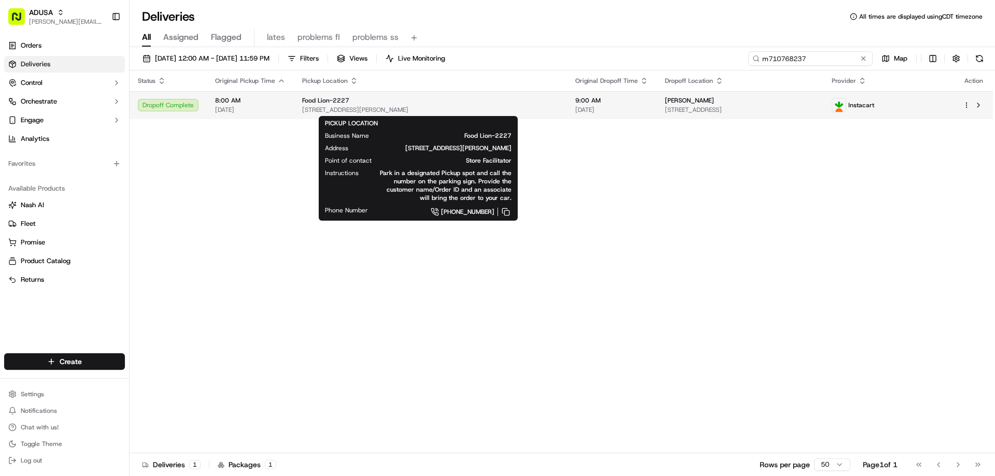
type input "m710768237"
click at [457, 106] on span "161 Crenshaw Cors Dr, 125, Wake Forest, NC 27587, US" at bounding box center [430, 110] width 256 height 8
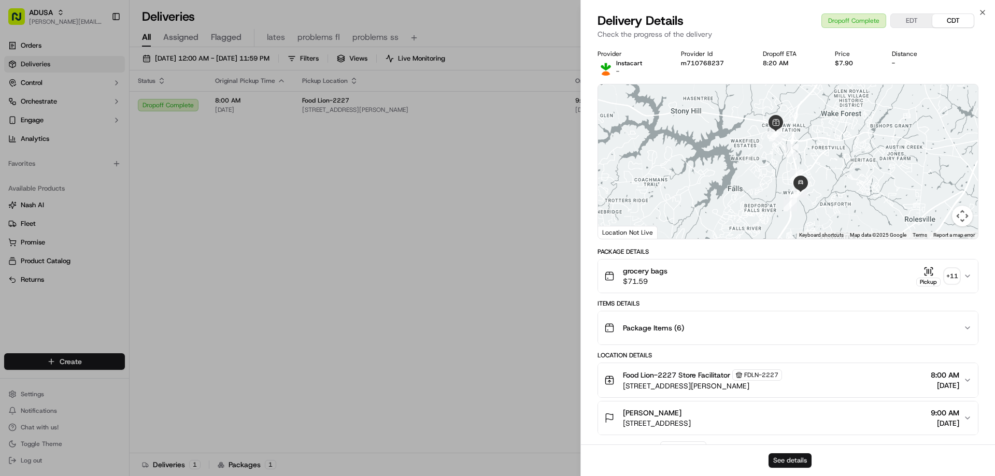
click at [795, 460] on button "See details" at bounding box center [789, 460] width 43 height 15
click at [972, 10] on div "Close Delivery Details Dropoff Complete EDT CDT Check the progress of the deliv…" at bounding box center [787, 238] width 414 height 476
click at [980, 13] on icon "button" at bounding box center [982, 12] width 8 height 8
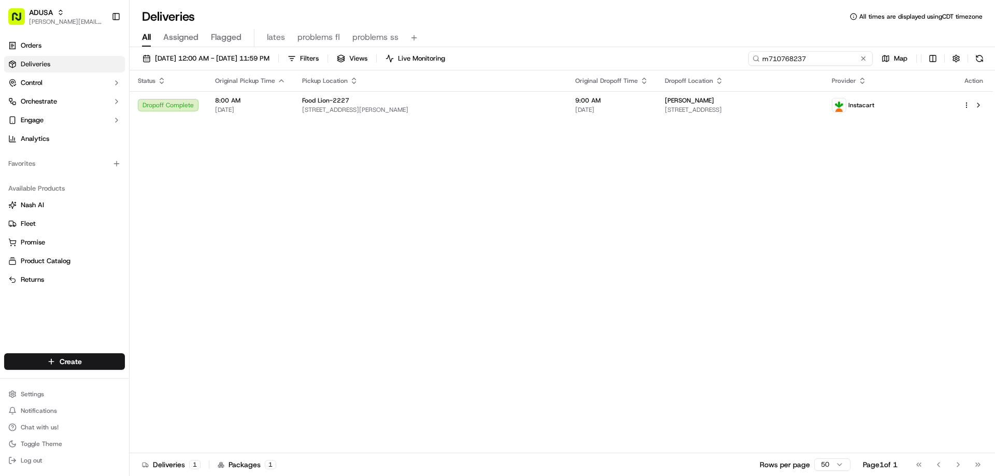
drag, startPoint x: 840, startPoint y: 59, endPoint x: 728, endPoint y: 62, distance: 112.5
click at [728, 62] on div "09/18/2025 12:00 AM - 09/18/2025 11:59 PM Filters Views Live Monitoring m710768…" at bounding box center [562, 60] width 865 height 19
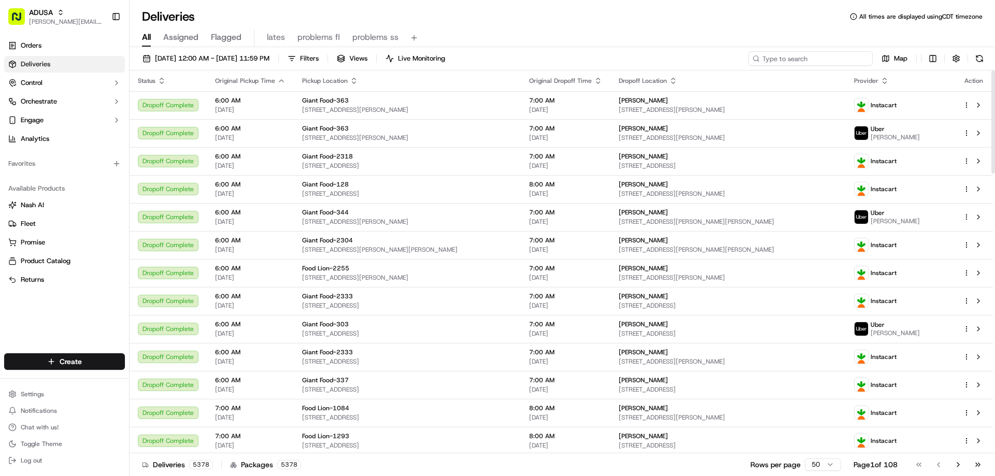
click at [792, 59] on input at bounding box center [810, 58] width 124 height 15
paste input "m713450852"
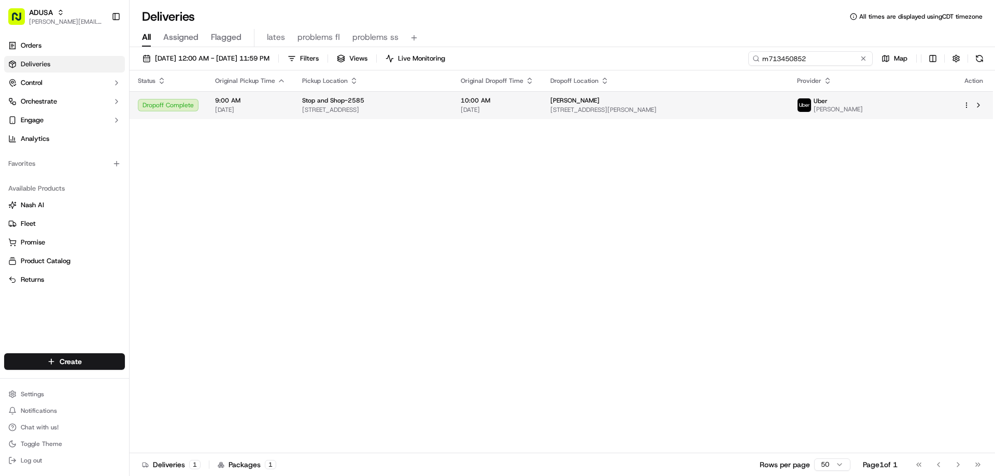
type input "m713450852"
click at [212, 104] on td "9:00 AM 09/18/2025" at bounding box center [250, 105] width 87 height 28
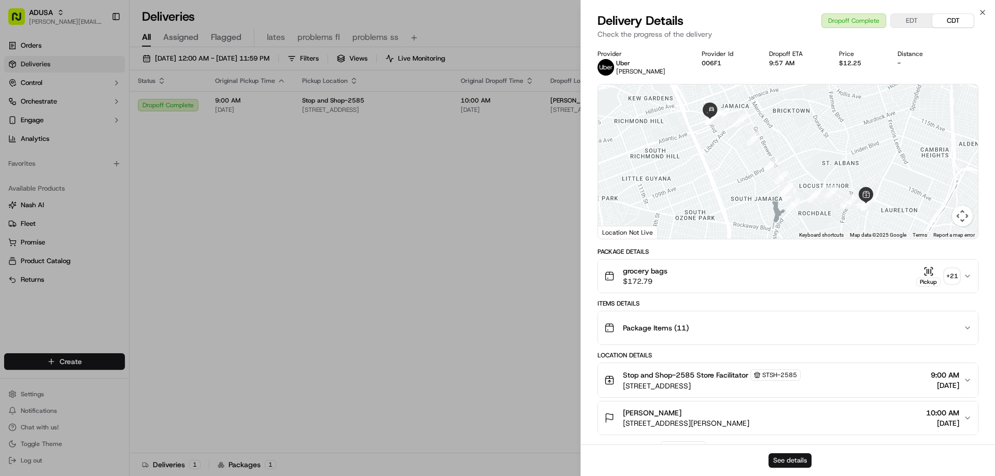
click at [768, 460] on button "See details" at bounding box center [789, 460] width 43 height 15
click at [980, 9] on icon "button" at bounding box center [982, 12] width 8 height 8
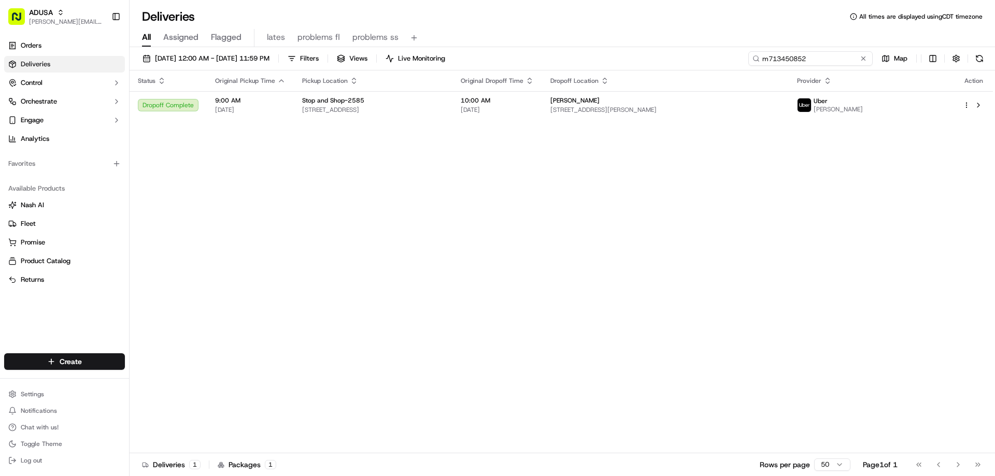
drag, startPoint x: 845, startPoint y: 59, endPoint x: 652, endPoint y: 46, distance: 193.7
click at [684, 63] on div "09/18/2025 12:00 AM - 09/18/2025 11:59 PM Filters Views Live Monitoring m713450…" at bounding box center [562, 60] width 865 height 19
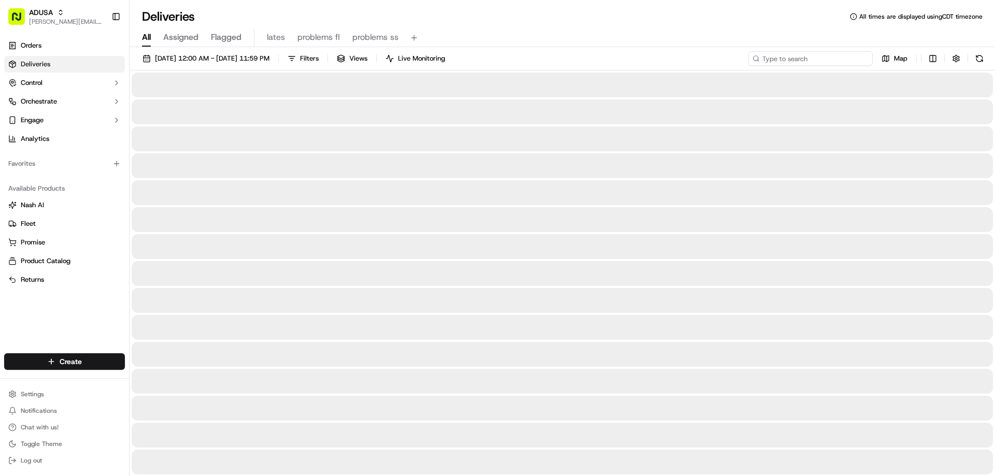
click at [782, 55] on input at bounding box center [810, 58] width 124 height 15
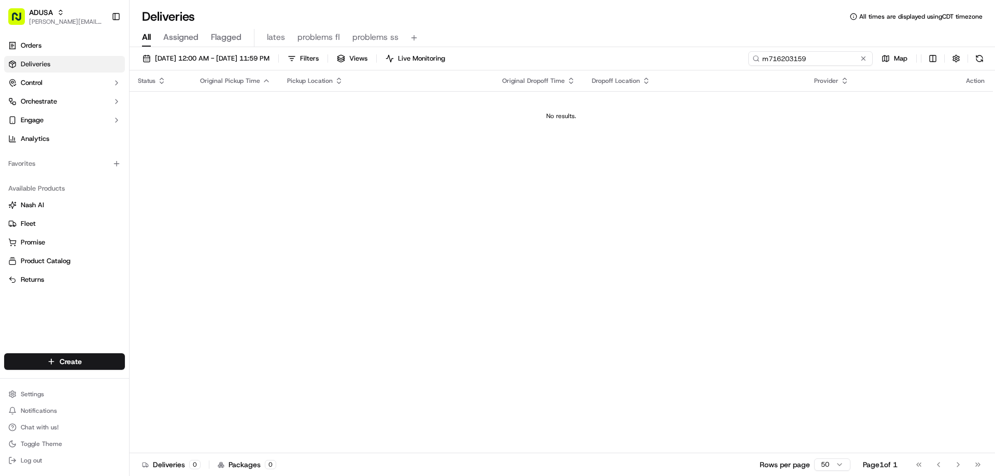
type input "m716203159"
drag, startPoint x: 817, startPoint y: 59, endPoint x: 705, endPoint y: 64, distance: 112.5
click at [705, 64] on div "09/18/2025 12:00 AM - 09/18/2025 11:59 PM Filters Views Live Monitoring m716203…" at bounding box center [562, 60] width 865 height 19
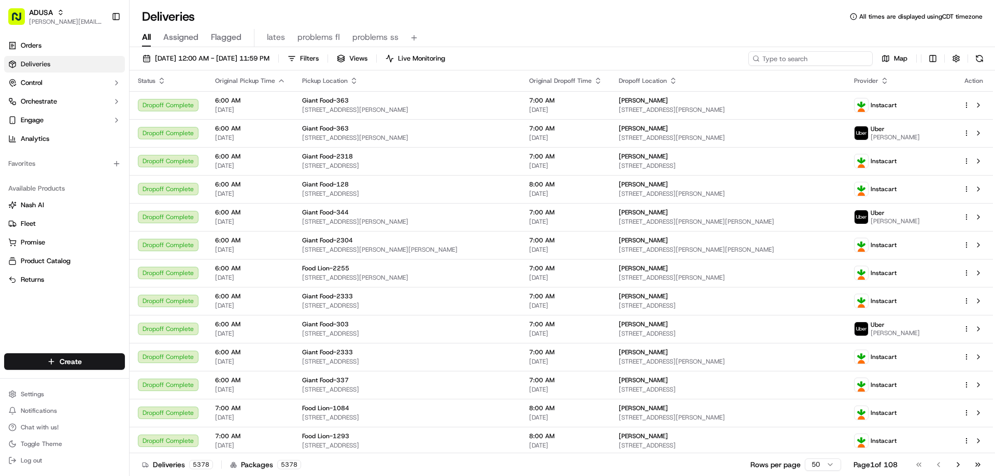
click at [803, 60] on input at bounding box center [810, 58] width 124 height 15
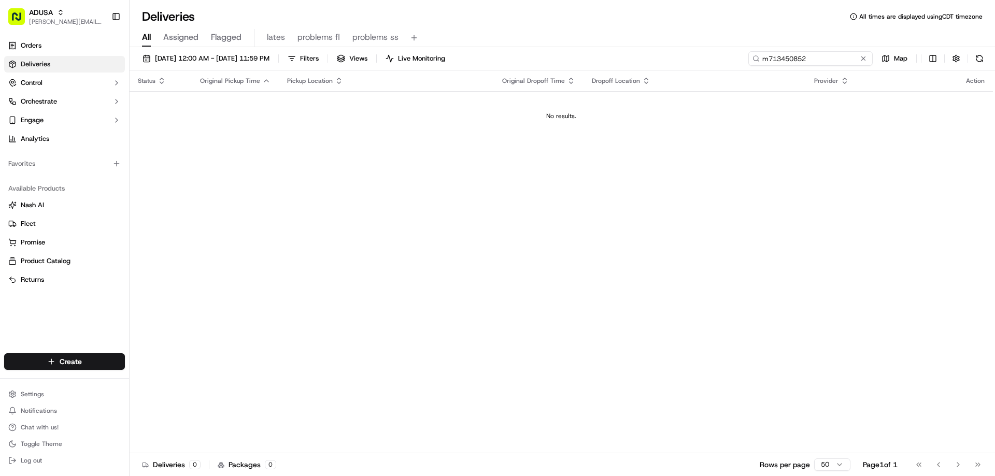
type input "m713450852"
drag, startPoint x: 814, startPoint y: 60, endPoint x: 703, endPoint y: 52, distance: 111.1
click at [712, 56] on div "09/18/2025 12:00 AM - 09/18/2025 11:59 PM Filters Views Live Monitoring m713450…" at bounding box center [562, 60] width 865 height 19
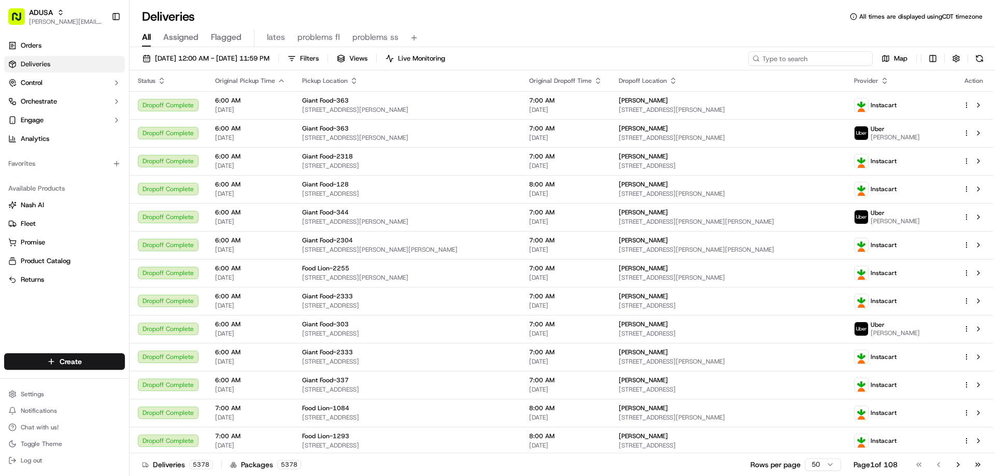
click at [771, 59] on input at bounding box center [810, 58] width 124 height 15
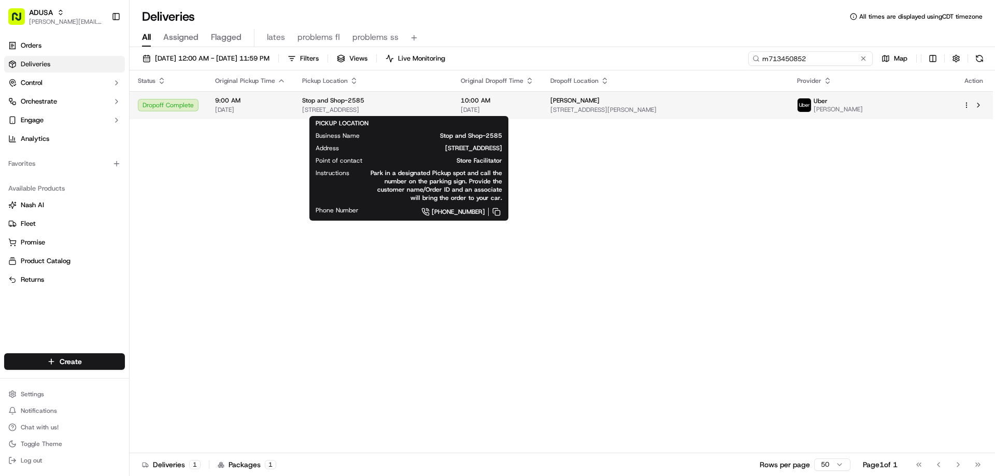
type input "m713450852"
click at [444, 106] on span "134-40 Springfield Blvd, Queens, NY 11413, US" at bounding box center [373, 110] width 142 height 8
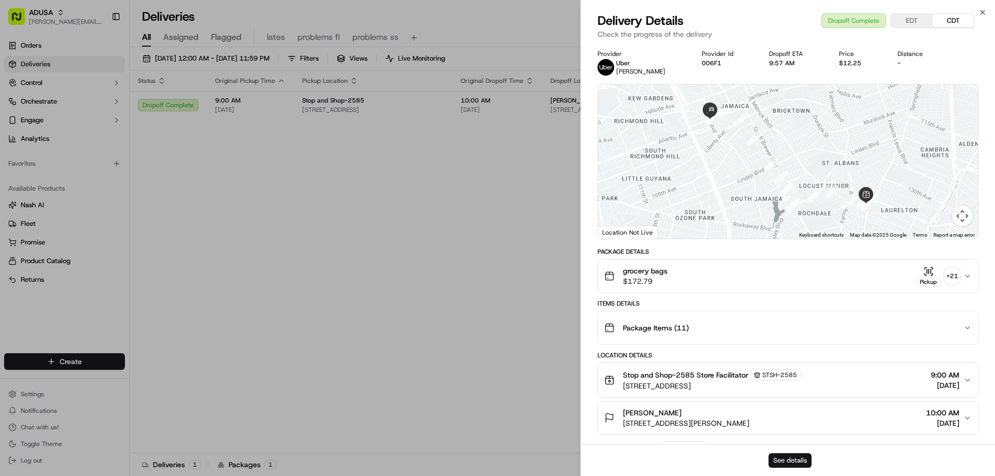
click at [798, 455] on button "See details" at bounding box center [789, 460] width 43 height 15
click at [983, 16] on icon "button" at bounding box center [982, 12] width 8 height 8
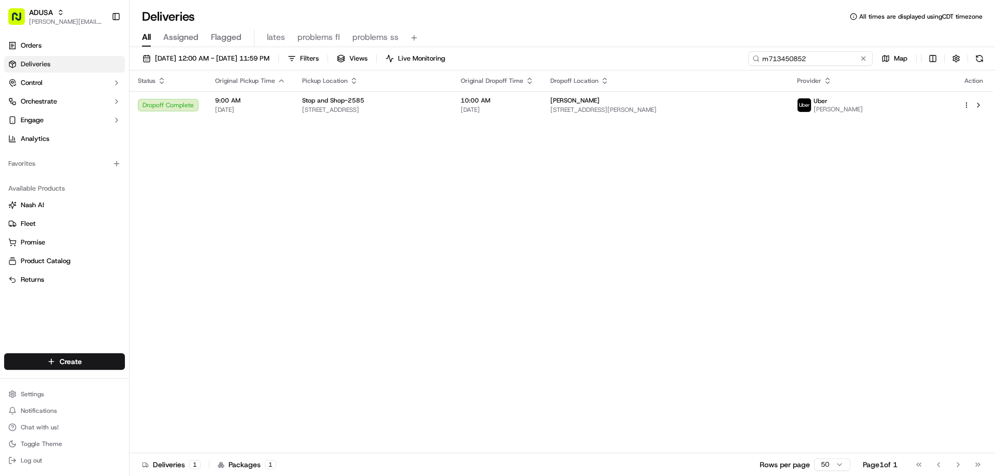
drag, startPoint x: 843, startPoint y: 58, endPoint x: 536, endPoint y: 45, distance: 307.5
click at [565, 50] on div "09/18/2025 12:00 AM - 09/18/2025 11:59 PM Filters Views Live Monitoring m713450…" at bounding box center [562, 262] width 865 height 431
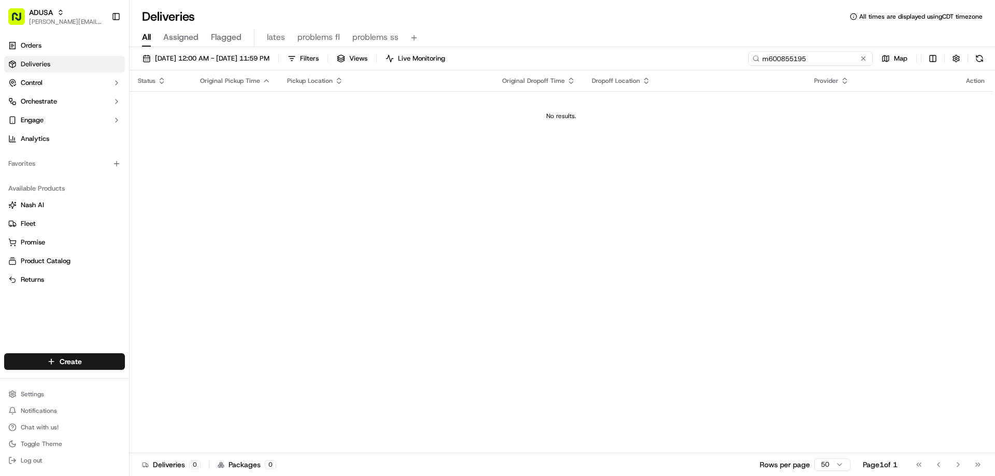
type input "m600855195"
drag, startPoint x: 811, startPoint y: 59, endPoint x: 688, endPoint y: 68, distance: 123.2
click at [694, 75] on div "09/18/2025 12:00 AM - 09/18/2025 11:59 PM Filters Views Live Monitoring m600855…" at bounding box center [562, 262] width 865 height 431
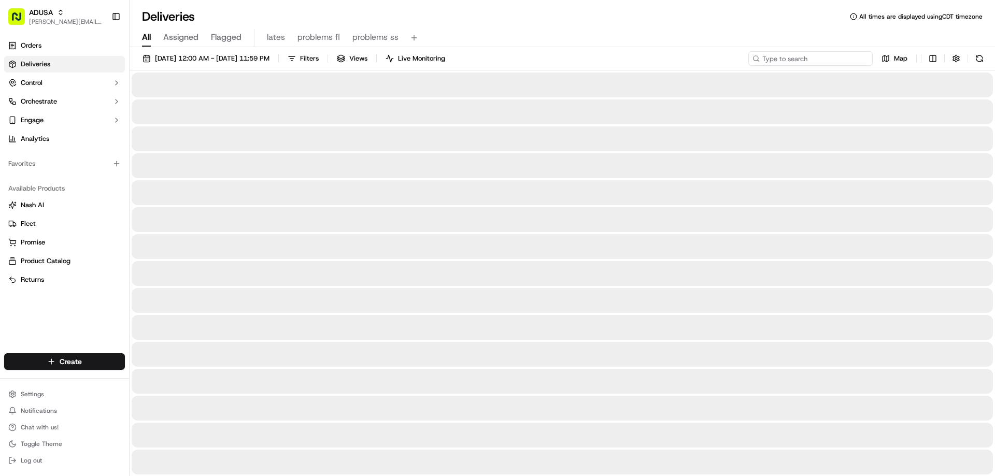
click at [800, 61] on input at bounding box center [810, 58] width 124 height 15
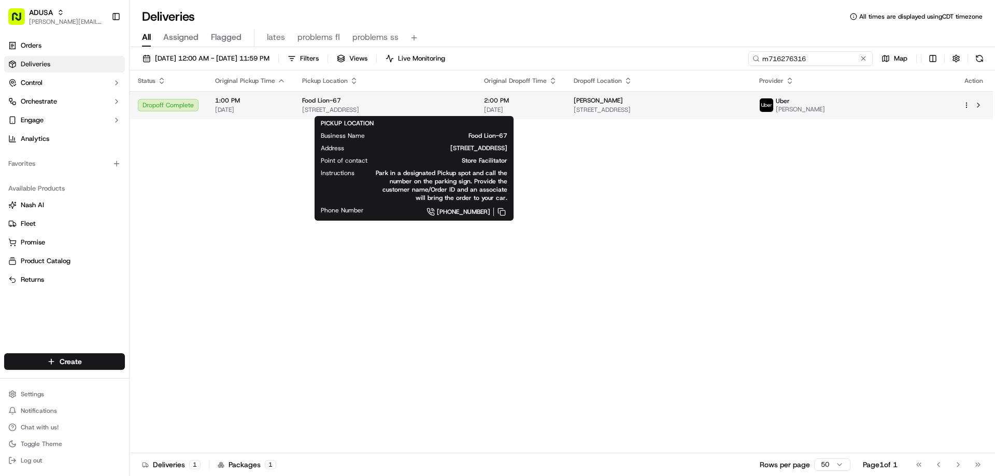
type input "m716276316"
click at [327, 103] on span "Food Lion-67" at bounding box center [321, 100] width 39 height 8
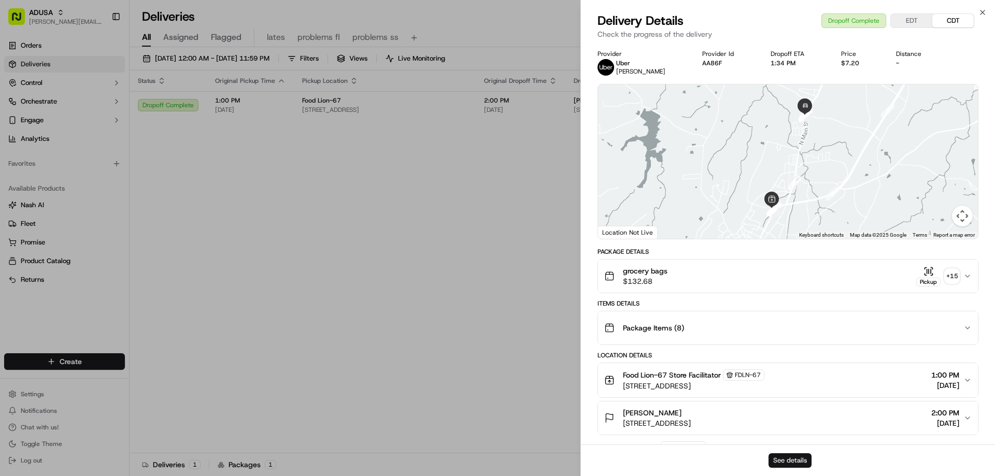
click at [773, 461] on button "See details" at bounding box center [789, 460] width 43 height 15
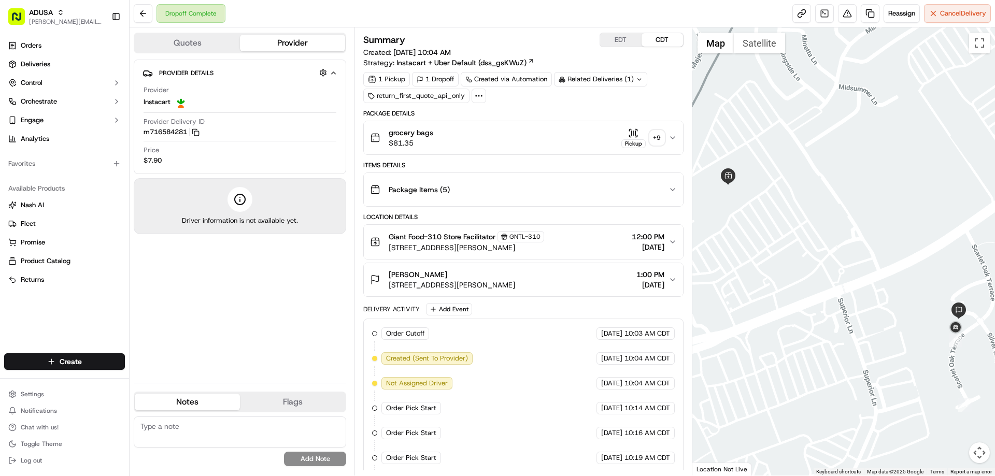
click at [188, 428] on textarea at bounding box center [240, 432] width 212 height 31
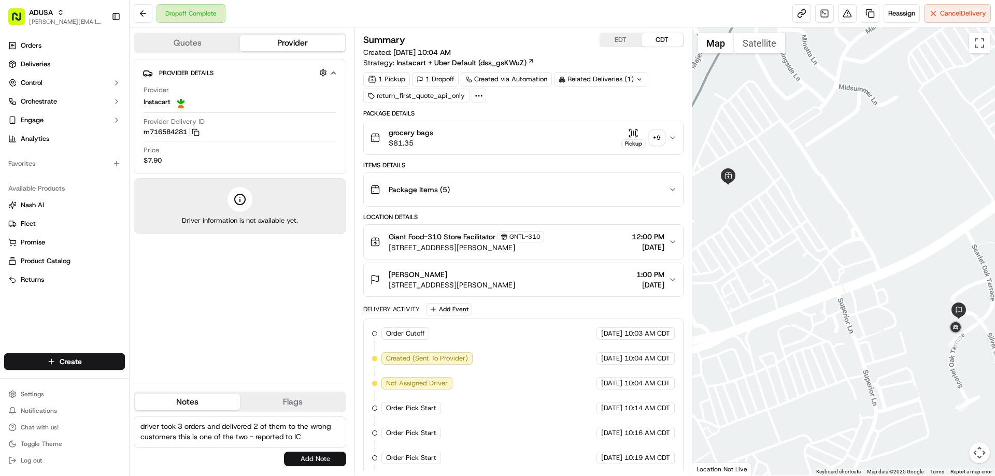
type textarea "driver took 3 orders and delivered 2 of them to the wrong customers this is one…"
click at [326, 459] on button "Add Note" at bounding box center [315, 459] width 62 height 15
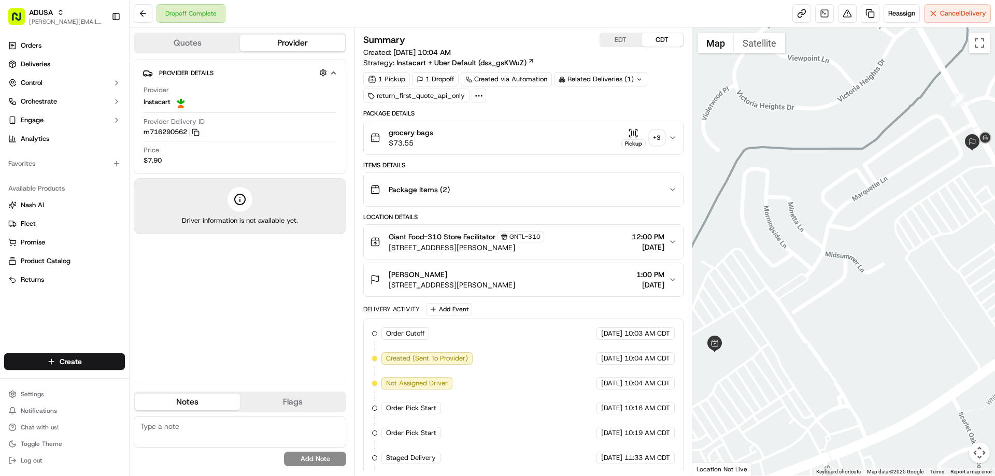
click at [161, 432] on textarea at bounding box center [240, 432] width 212 height 31
type textarea "driver took 3 orders and mixed up this and another customer order reported to IC"
click at [289, 455] on button "Add Note" at bounding box center [315, 459] width 62 height 15
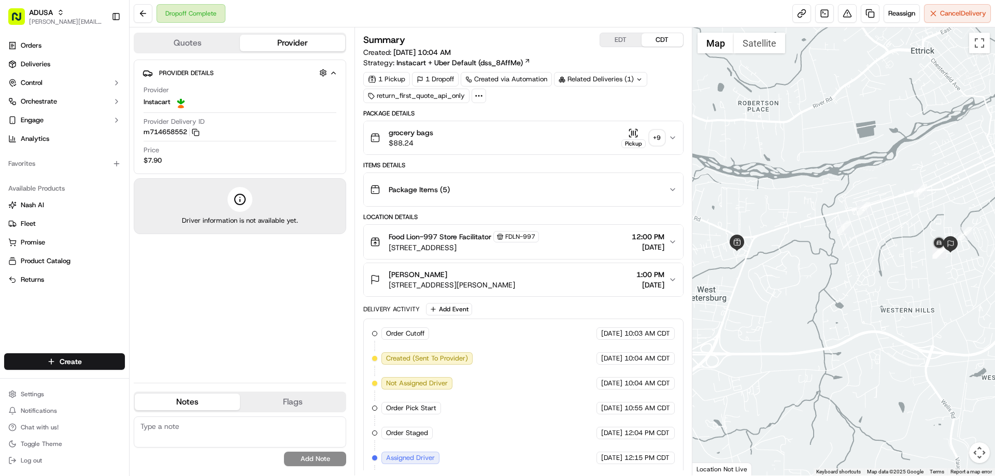
click at [175, 429] on textarea at bounding box center [240, 432] width 212 height 31
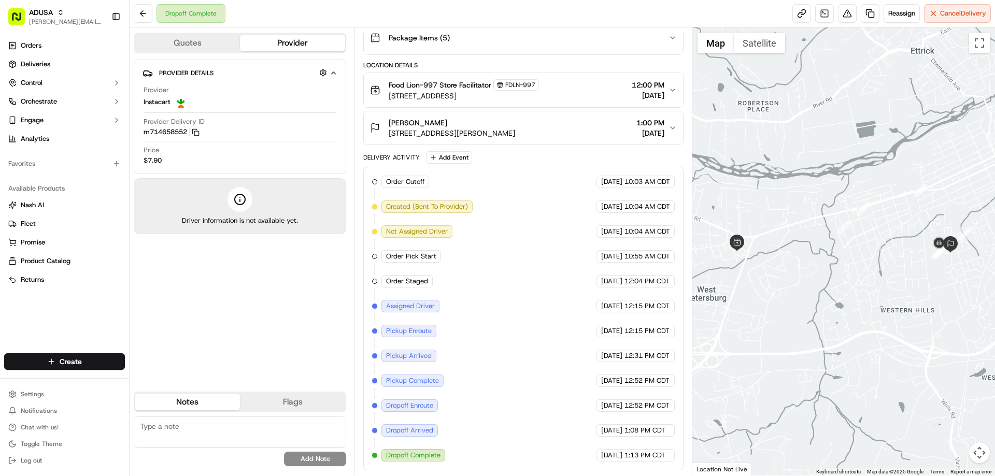
drag, startPoint x: 180, startPoint y: 424, endPoint x: 174, endPoint y: 406, distance: 19.0
click at [178, 420] on textarea at bounding box center [240, 432] width 212 height 31
type textarea "customer did not receive this order"
click at [312, 460] on button "Add Note" at bounding box center [315, 459] width 62 height 15
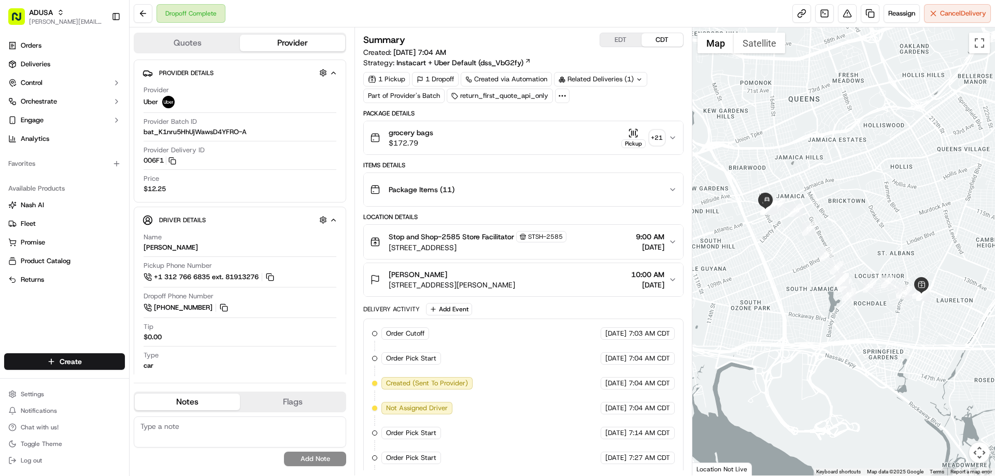
click at [179, 429] on textarea at bounding box center [240, 432] width 212 height 31
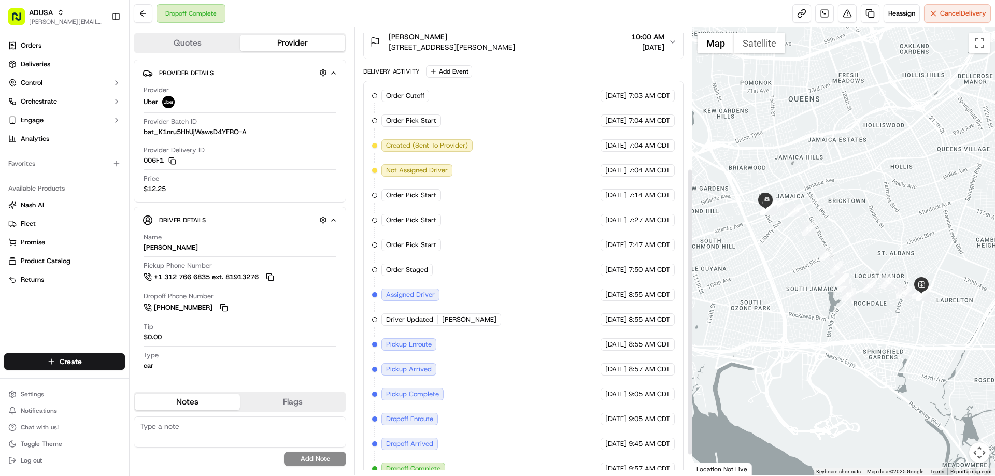
scroll to position [251, 0]
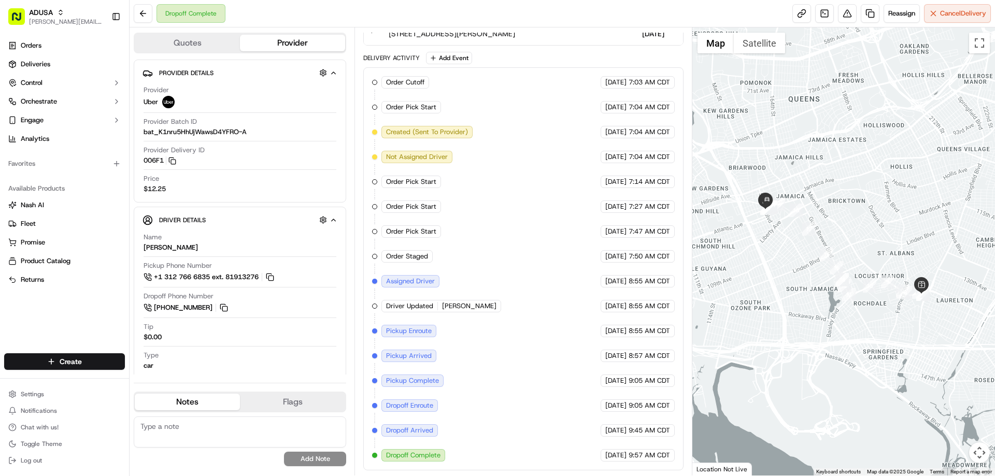
click at [202, 431] on textarea at bounding box center [240, 432] width 212 height 31
type textarea "customer said she didn't receive this order"
click at [317, 460] on button "Add Note" at bounding box center [315, 459] width 62 height 15
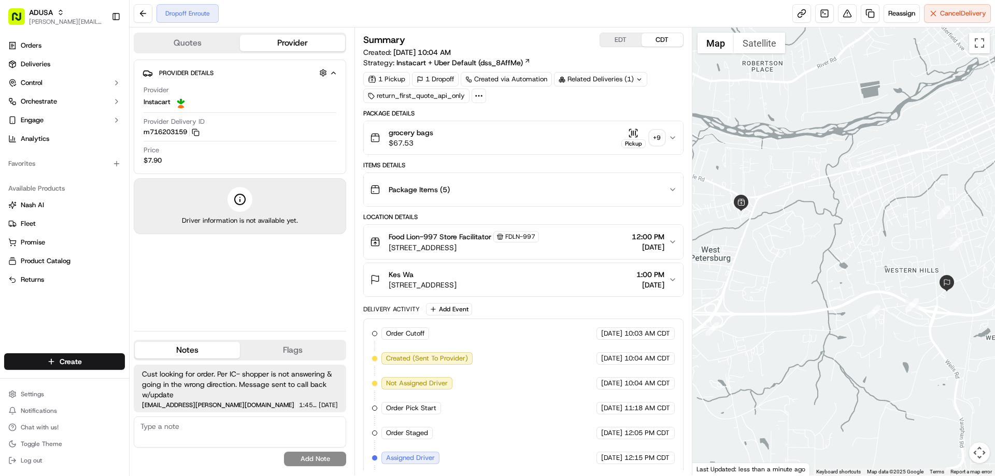
click at [214, 426] on textarea at bounding box center [240, 432] width 212 height 31
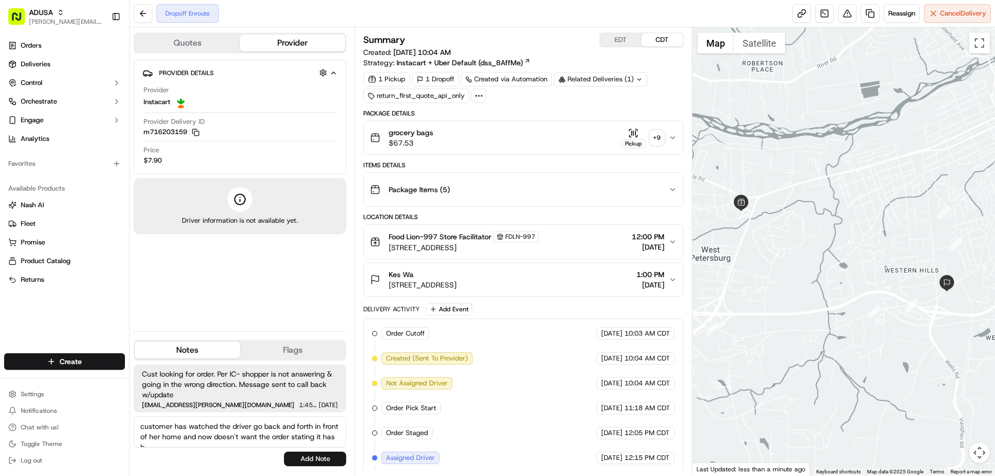
scroll to position [5, 0]
type textarea "customer has watched the driver go back and forth in front of her home and now …"
click at [300, 461] on button "Add Note" at bounding box center [315, 459] width 62 height 15
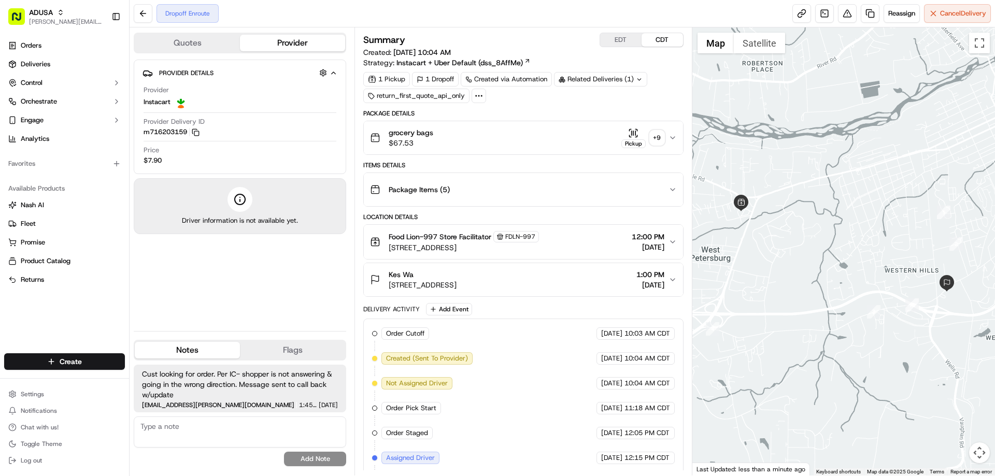
scroll to position [0, 0]
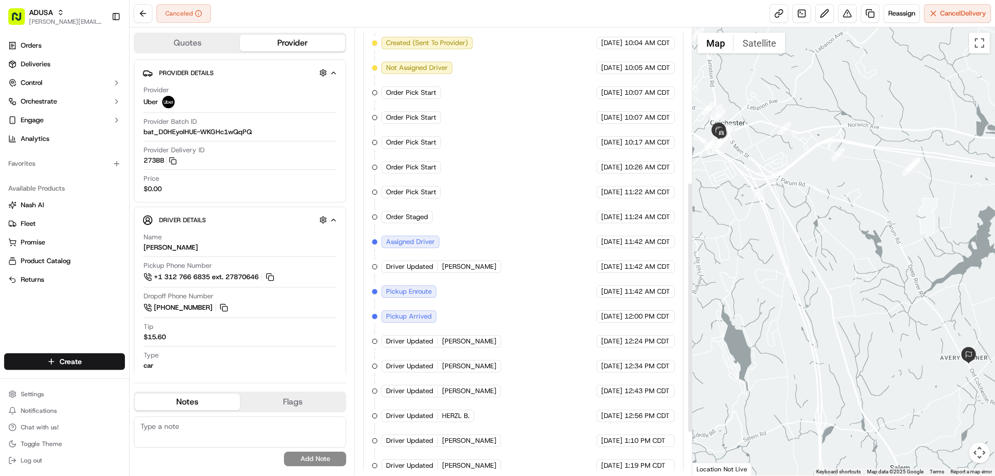
scroll to position [351, 0]
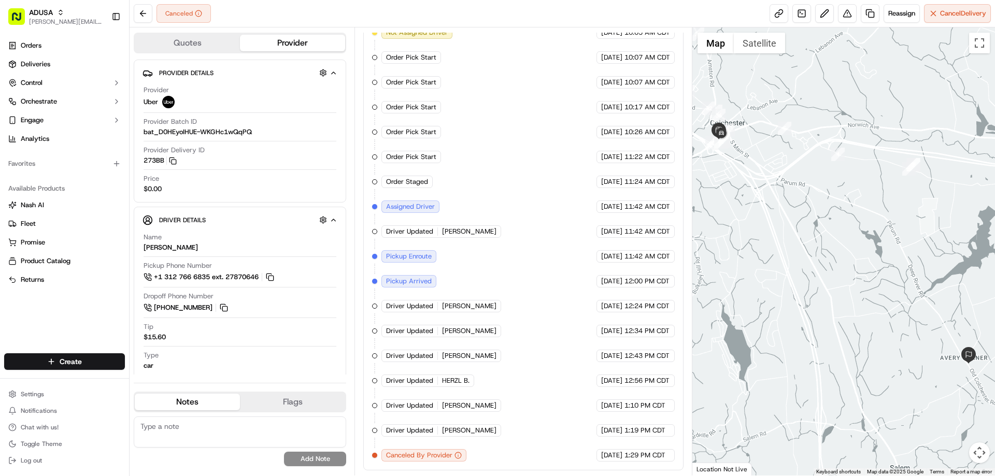
click at [191, 425] on textarea at bounding box center [240, 432] width 212 height 31
type textarea "customer called in rescheduled"
drag, startPoint x: 329, startPoint y: 463, endPoint x: 327, endPoint y: 489, distance: 25.5
click at [327, 476] on html "ADUSA kathleen.bresnahan@adusa.com Toggle Sidebar Orders Deliveries Control Orc…" at bounding box center [497, 238] width 995 height 476
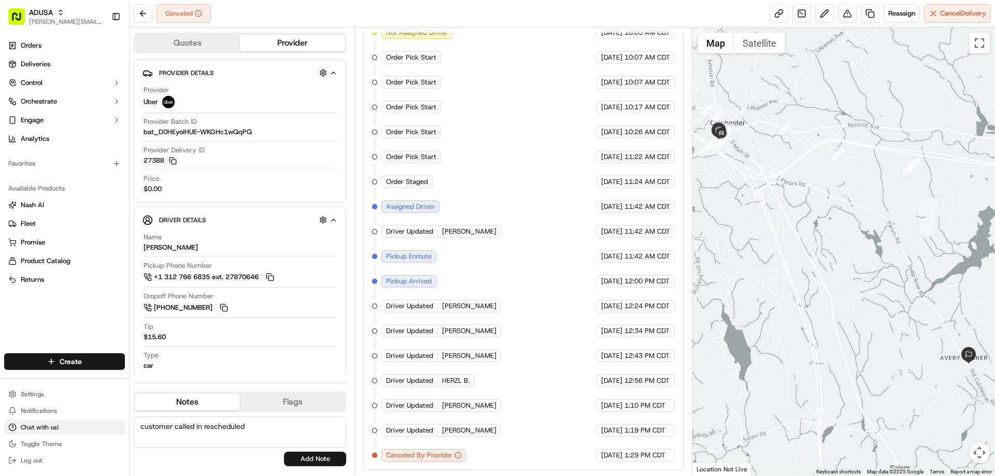
drag, startPoint x: 255, startPoint y: 428, endPoint x: 124, endPoint y: 425, distance: 131.1
click at [124, 425] on div "ADUSA kathleen.bresnahan@adusa.com Toggle Sidebar Orders Deliveries Control Orc…" at bounding box center [497, 238] width 995 height 476
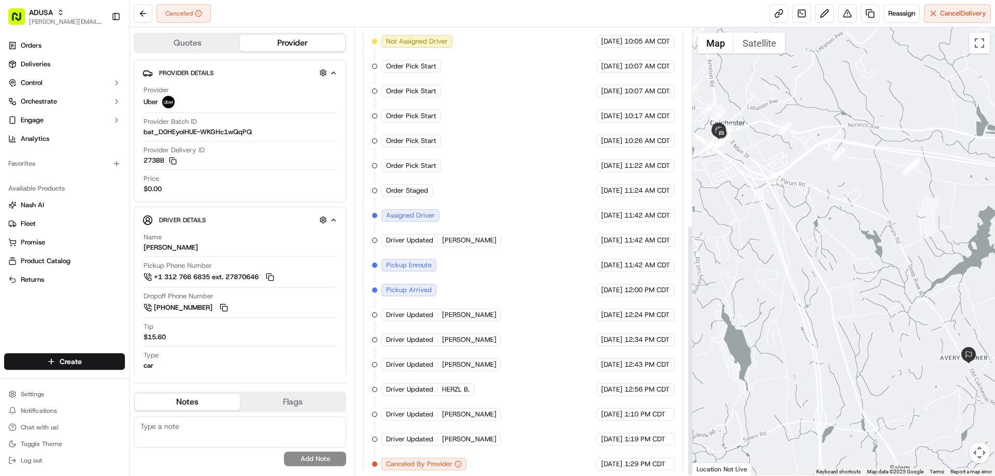
scroll to position [351, 0]
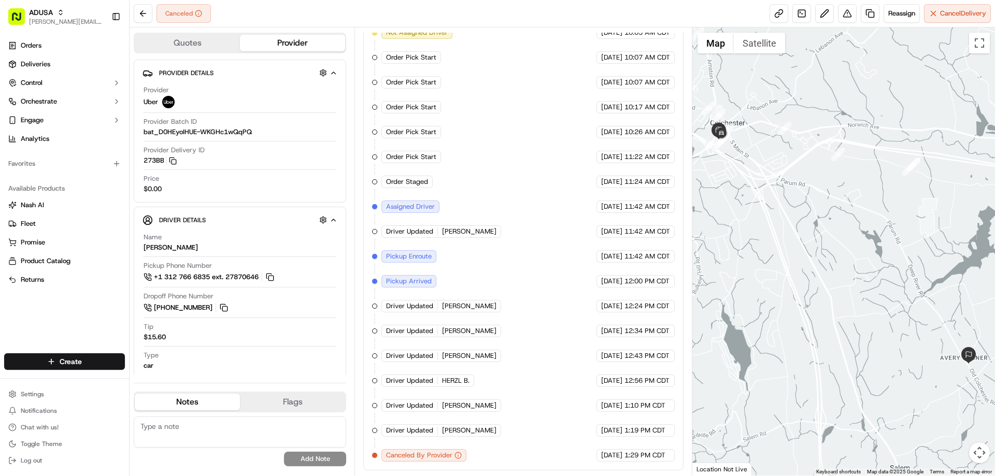
click at [189, 425] on textarea at bounding box center [240, 432] width 212 height 31
click at [180, 409] on button "Notes" at bounding box center [187, 402] width 105 height 17
click at [201, 431] on textarea at bounding box center [240, 432] width 212 height 31
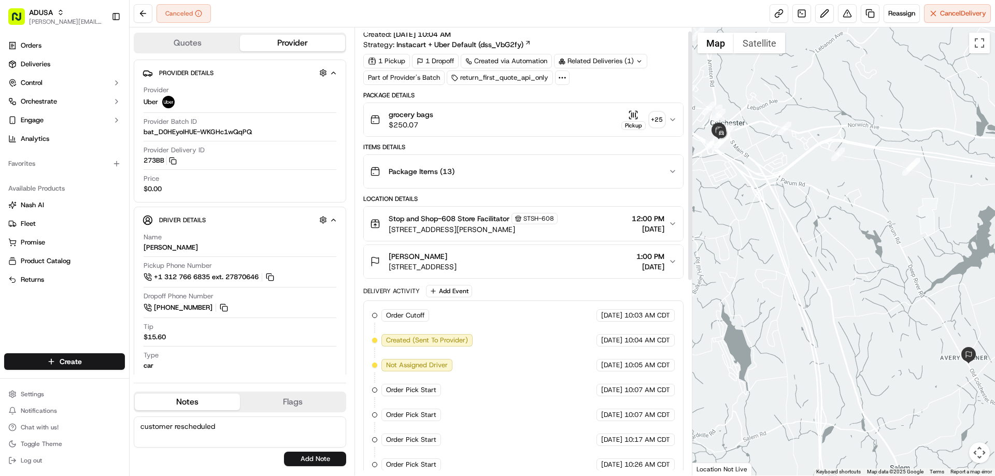
scroll to position [0, 0]
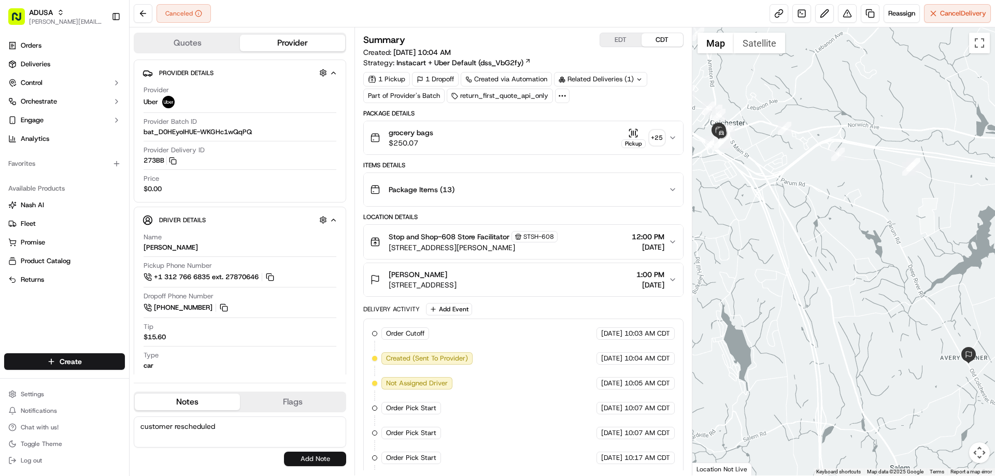
type textarea "customer rescheduled"
click at [314, 460] on button "Add Note" at bounding box center [315, 459] width 62 height 15
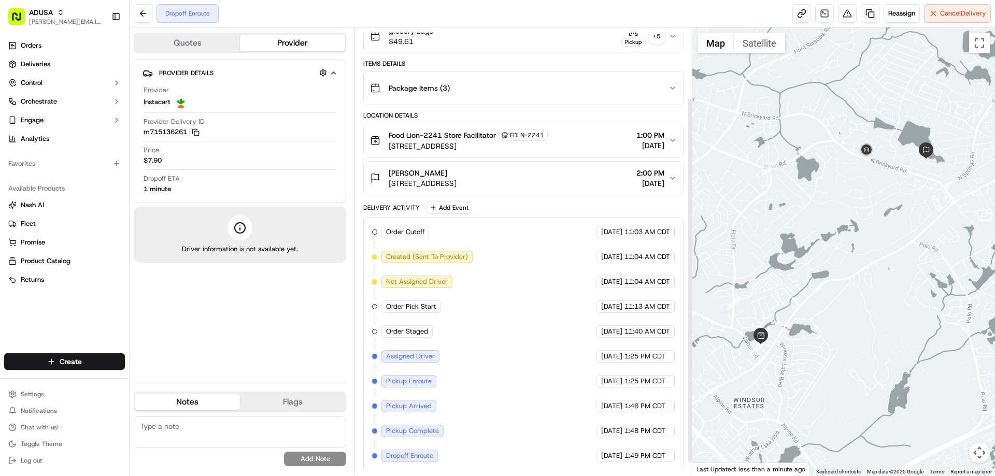
scroll to position [102, 0]
